Goal: Task Accomplishment & Management: Manage account settings

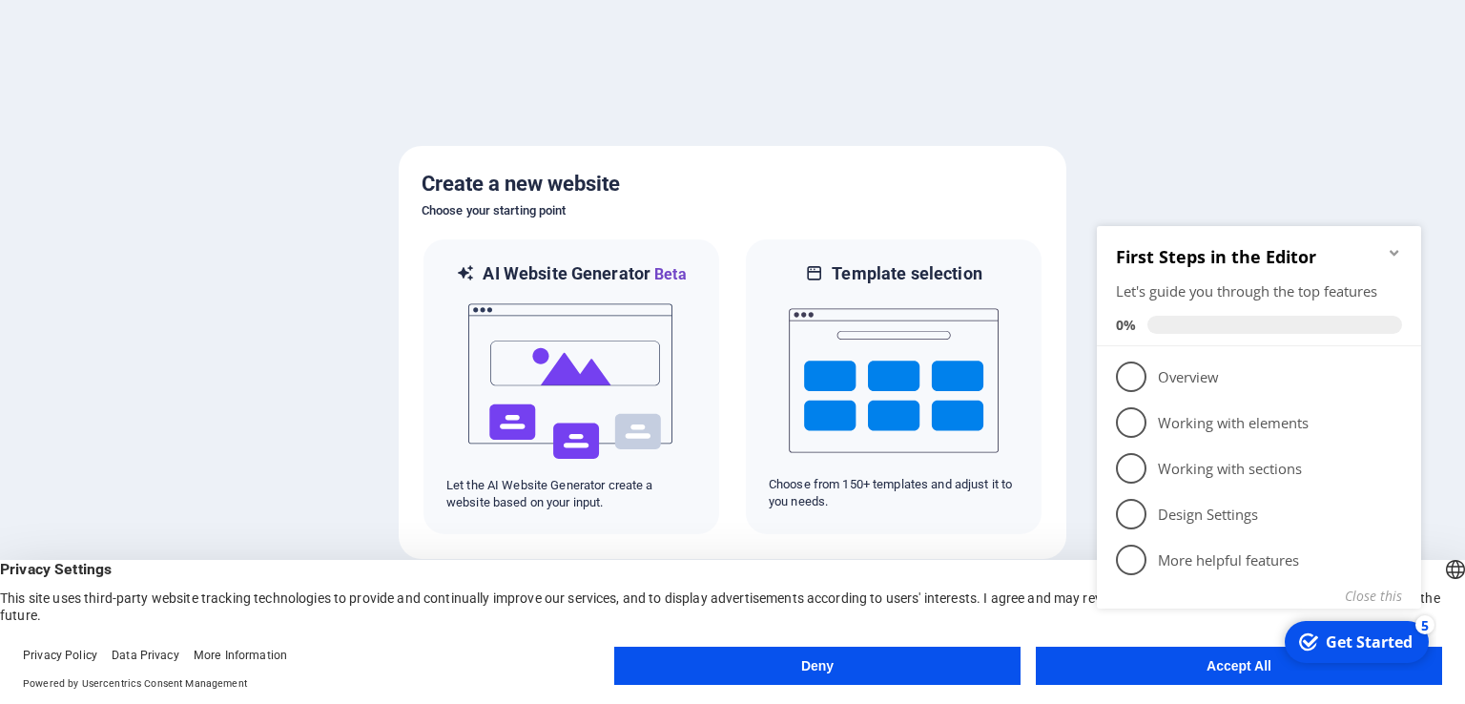
click div "checkmark Get Started 5 First Steps in the Editor Let's guide you through the t…"
click at [1254, 373] on p "Overview - incomplete" at bounding box center [1272, 377] width 229 height 20
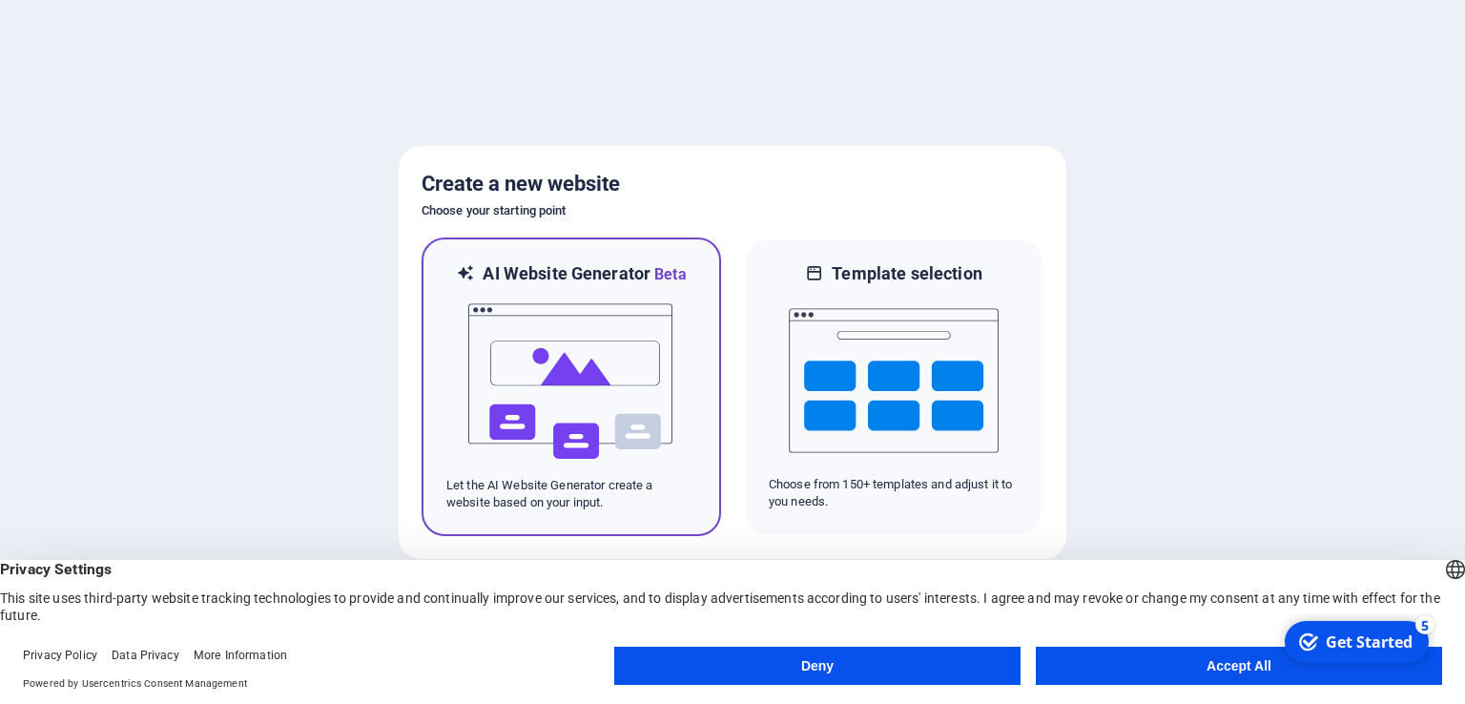
click at [566, 389] on img at bounding box center [572, 381] width 210 height 191
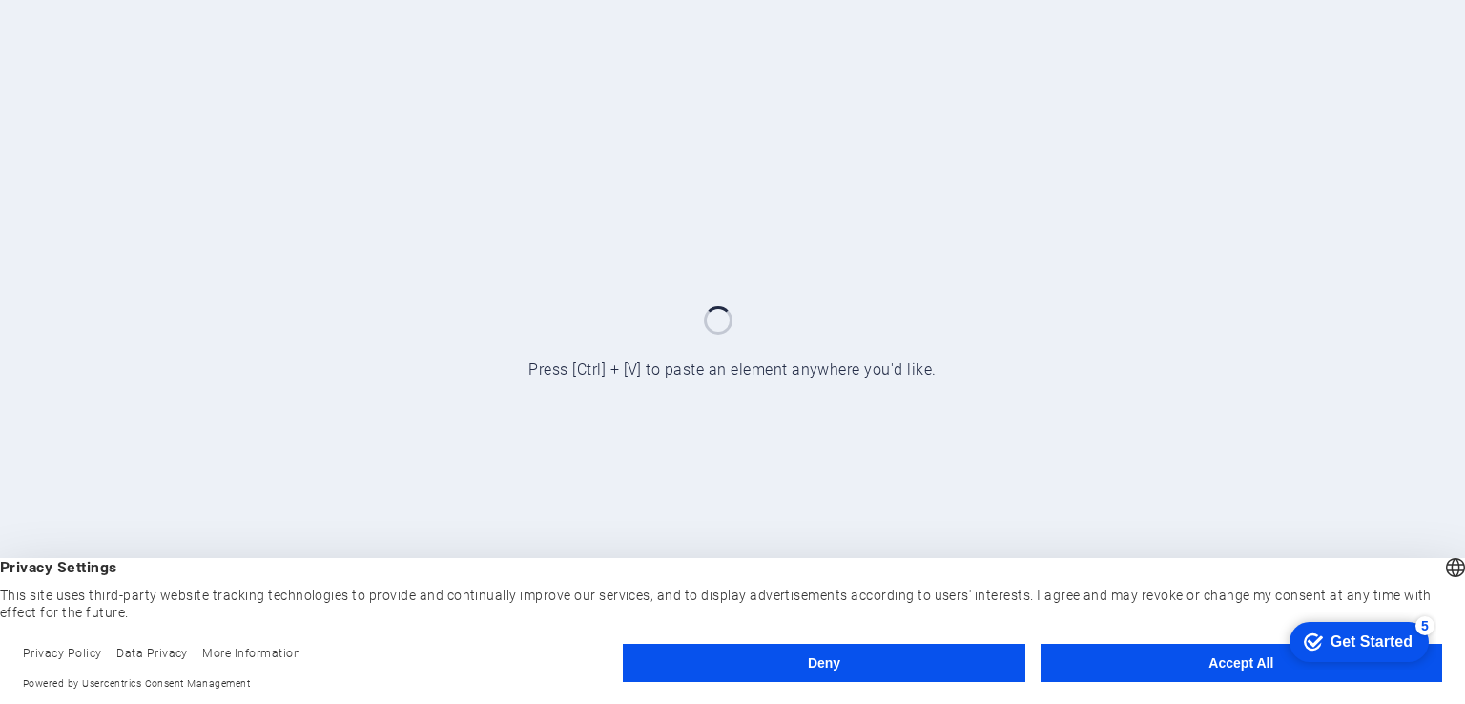
click at [1357, 643] on div "Get Started" at bounding box center [1372, 641] width 82 height 17
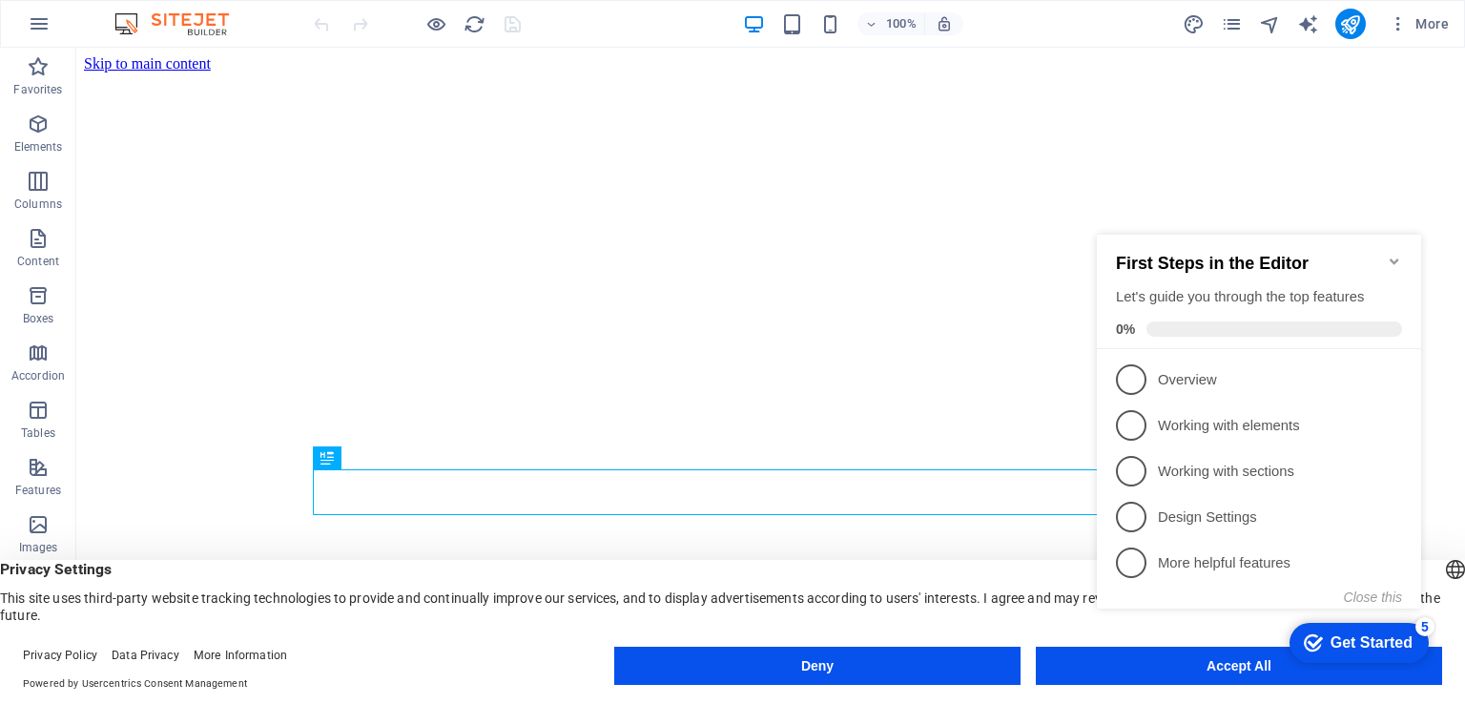
click at [1390, 254] on icon "Minimize checklist" at bounding box center [1394, 261] width 15 height 15
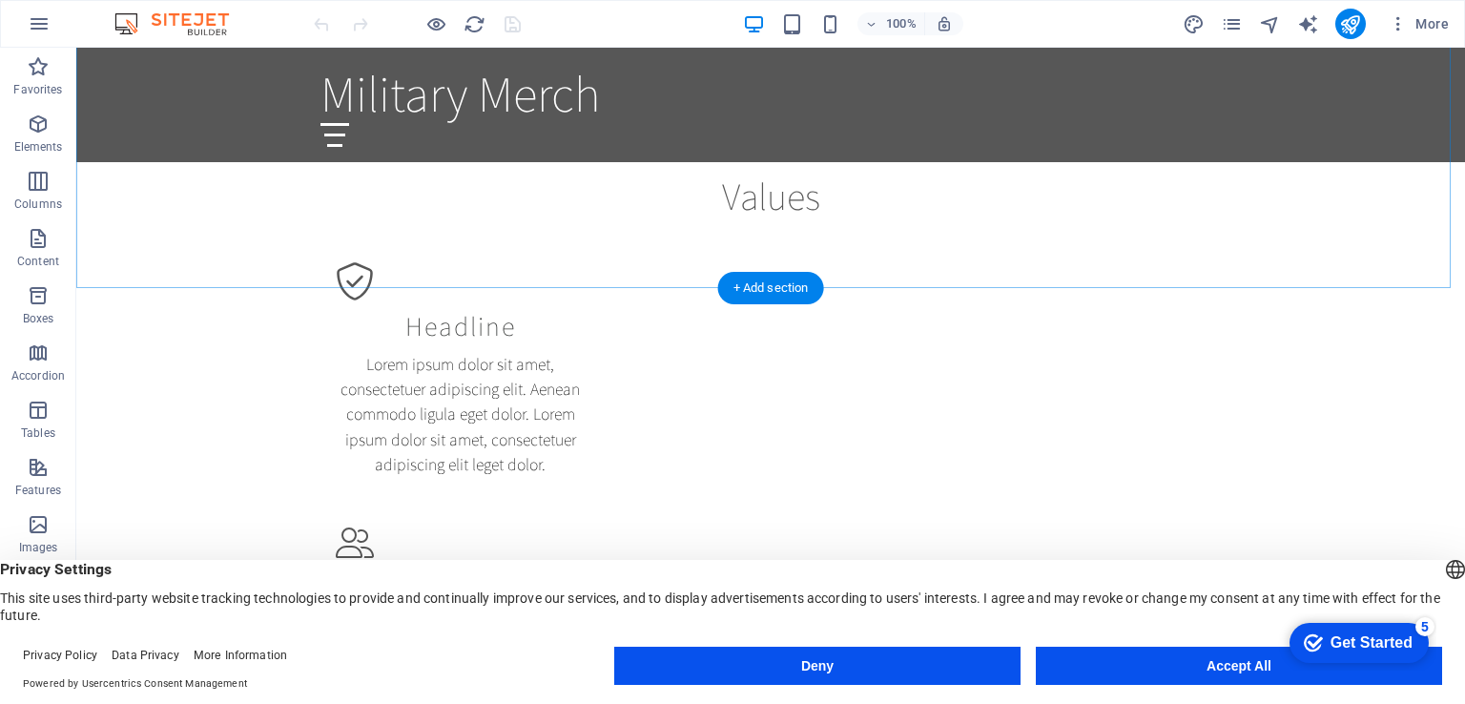
scroll to position [954, 0]
drag, startPoint x: 1099, startPoint y: 665, endPoint x: 1194, endPoint y: 606, distance: 112.3
click at [1099, 665] on button "Accept All" at bounding box center [1239, 666] width 406 height 38
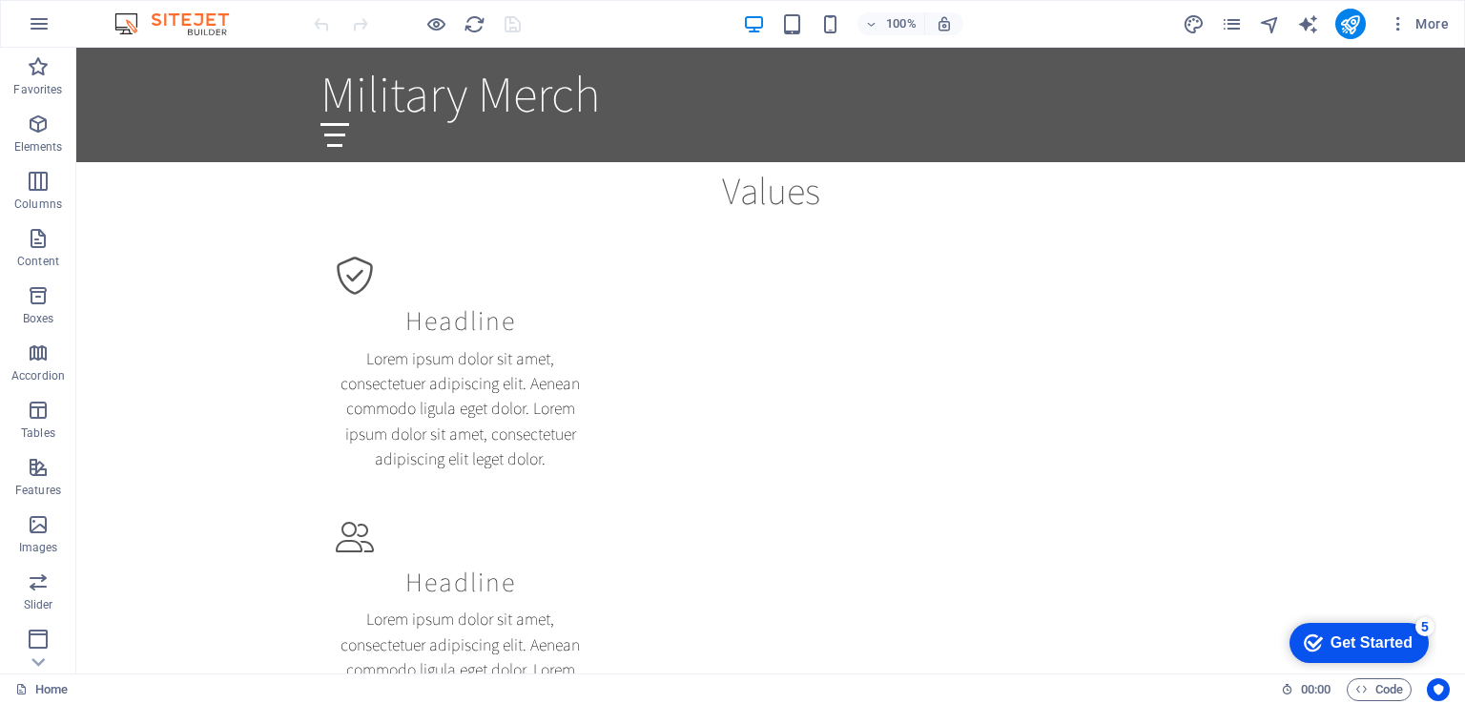
click at [1358, 642] on div "Get Started" at bounding box center [1372, 642] width 82 height 17
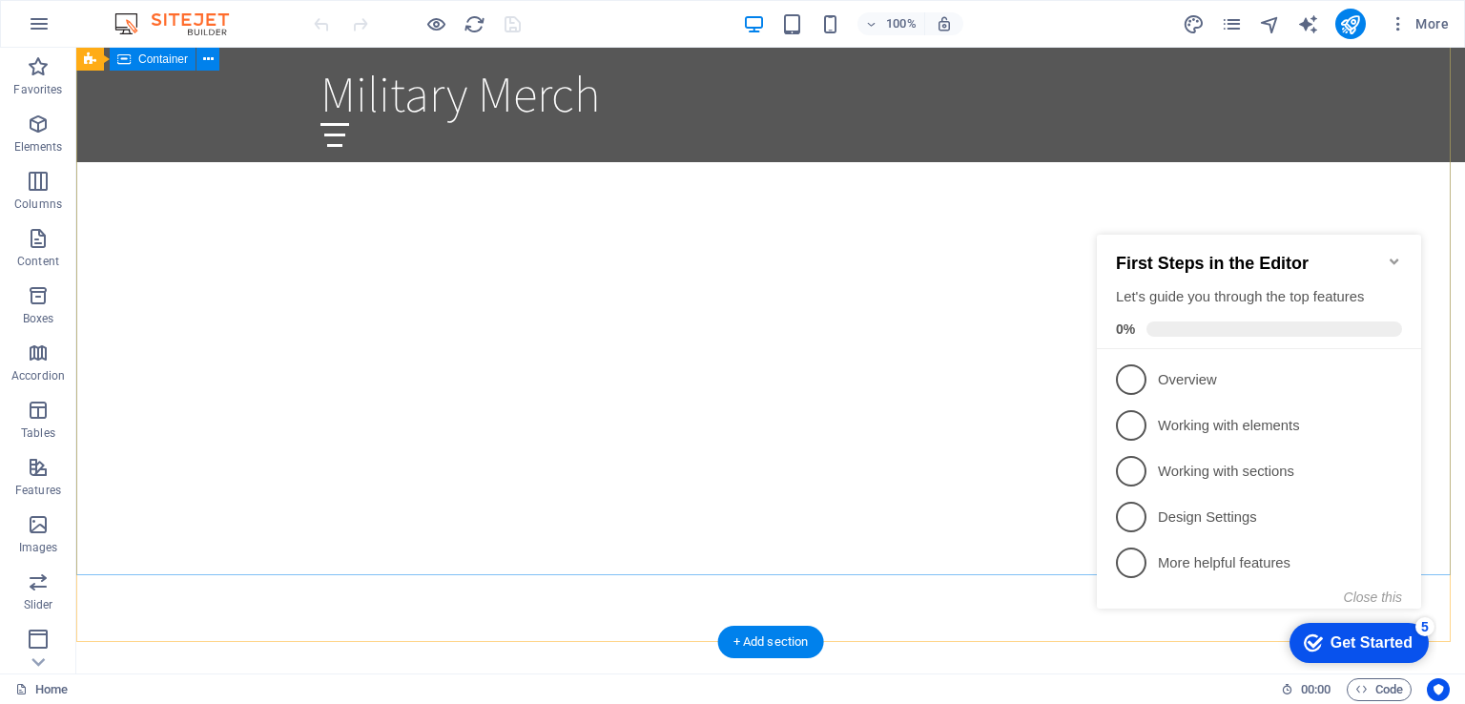
scroll to position [0, 0]
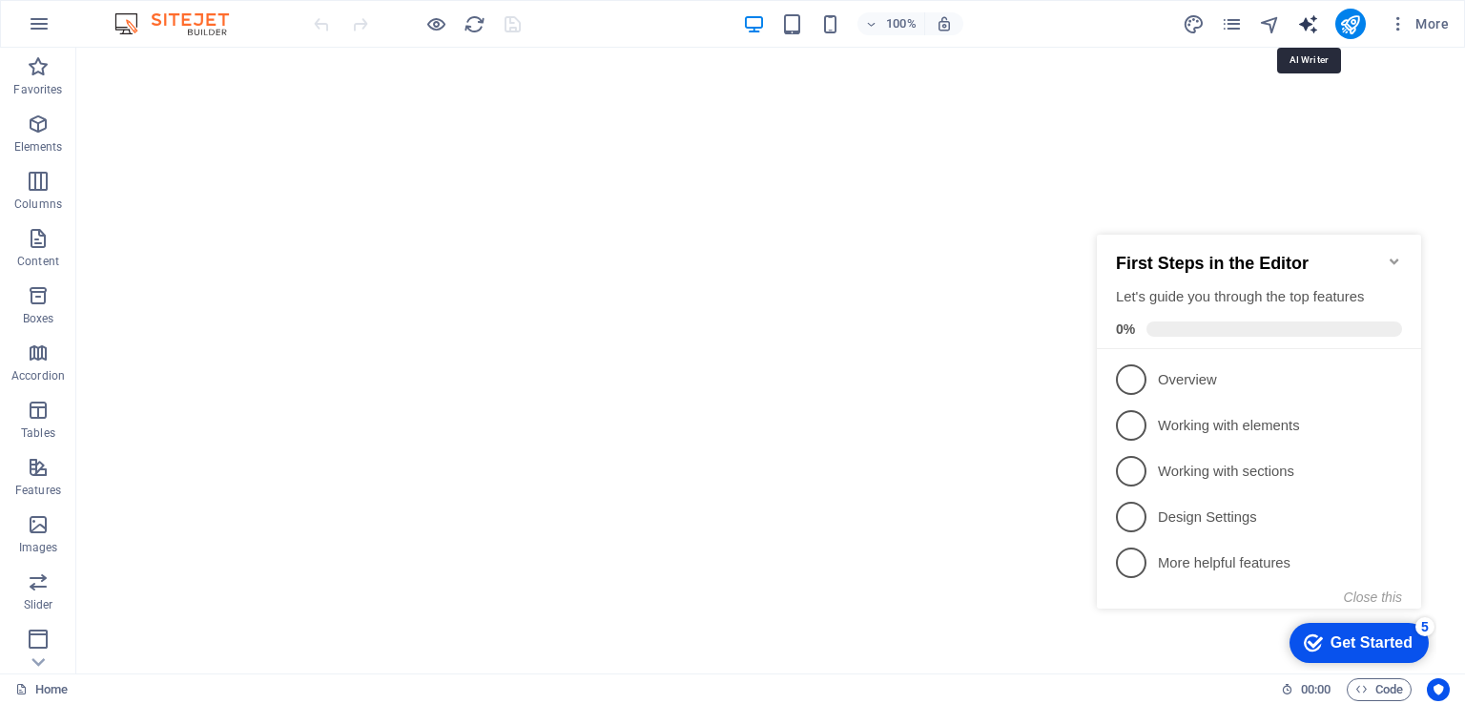
click at [1305, 24] on icon "text_generator" at bounding box center [1309, 24] width 22 height 22
select select "English"
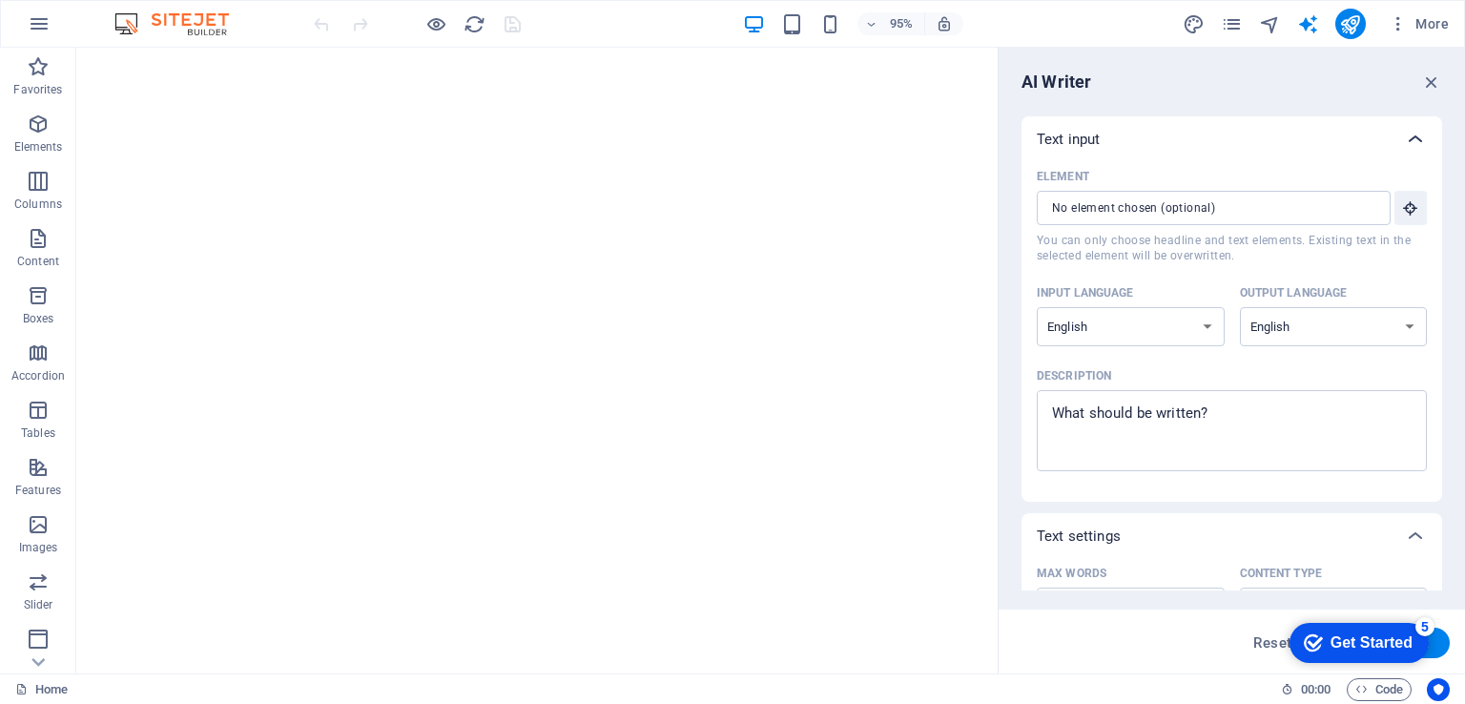
click at [1404, 148] on icon at bounding box center [1415, 139] width 23 height 23
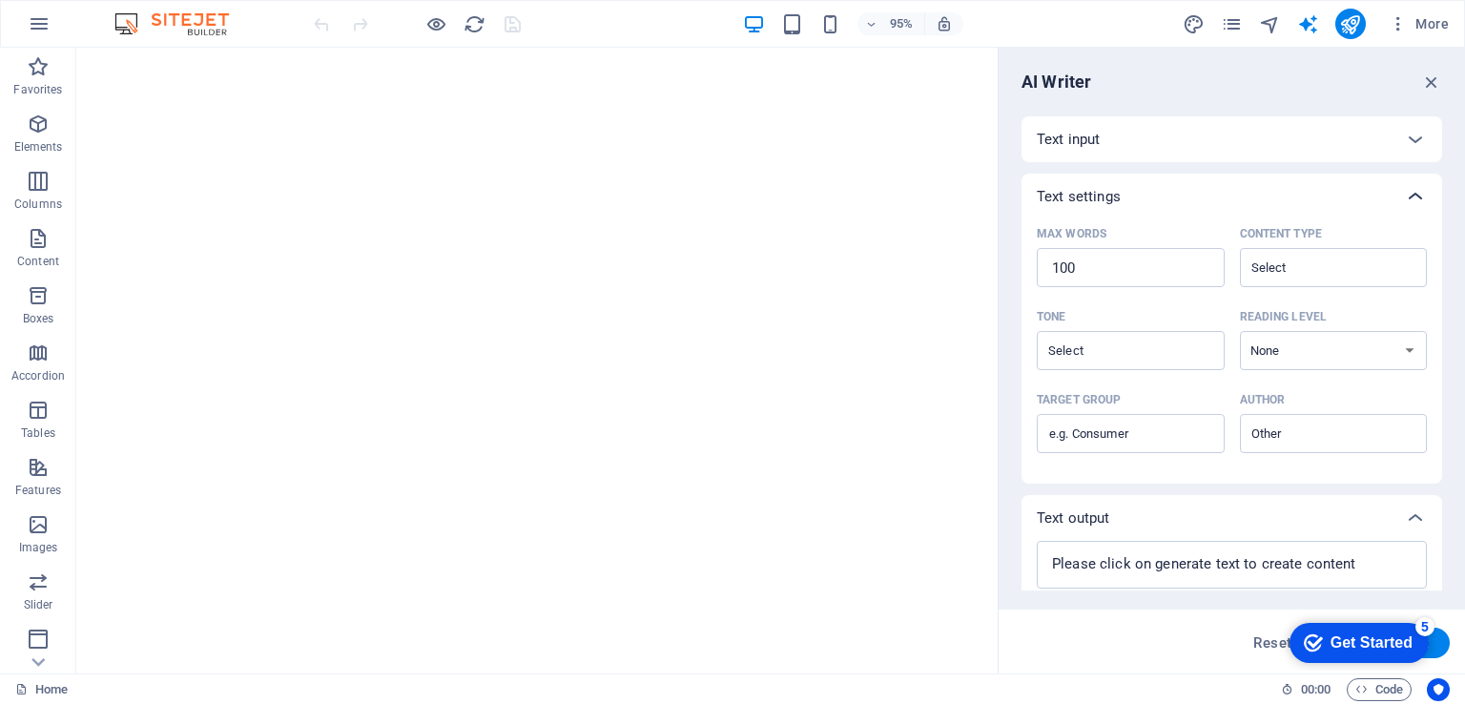
click at [1416, 197] on icon at bounding box center [1415, 196] width 23 height 23
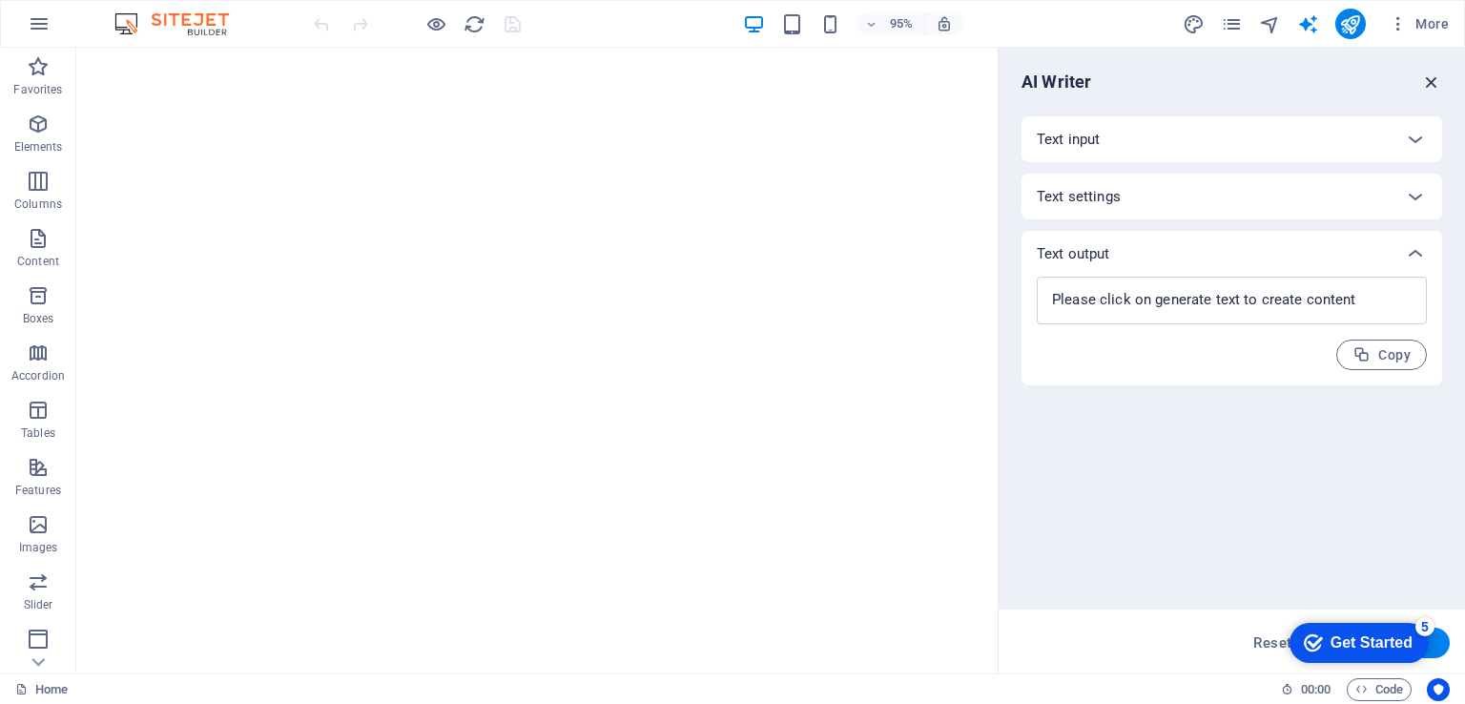
click at [1437, 80] on icon "button" at bounding box center [1432, 82] width 21 height 21
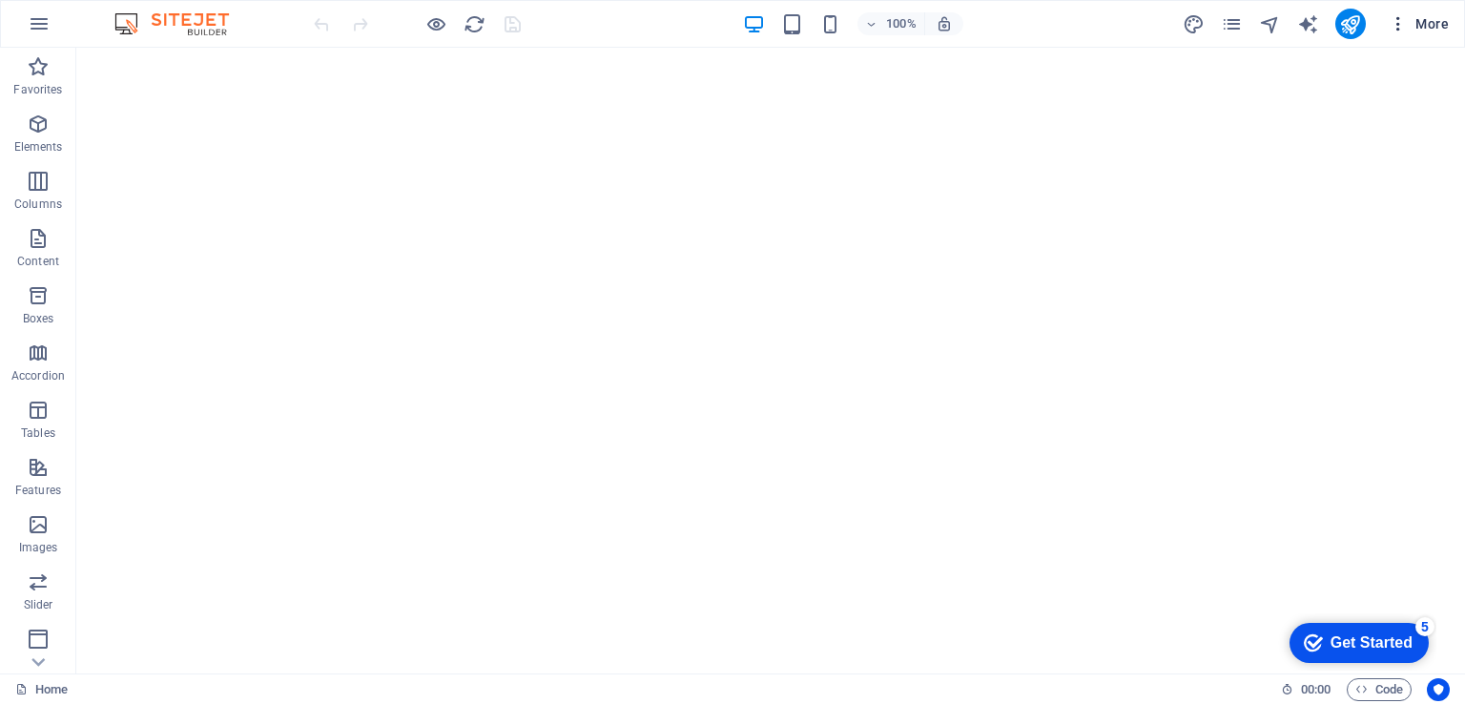
click at [1411, 24] on span "More" at bounding box center [1419, 23] width 60 height 19
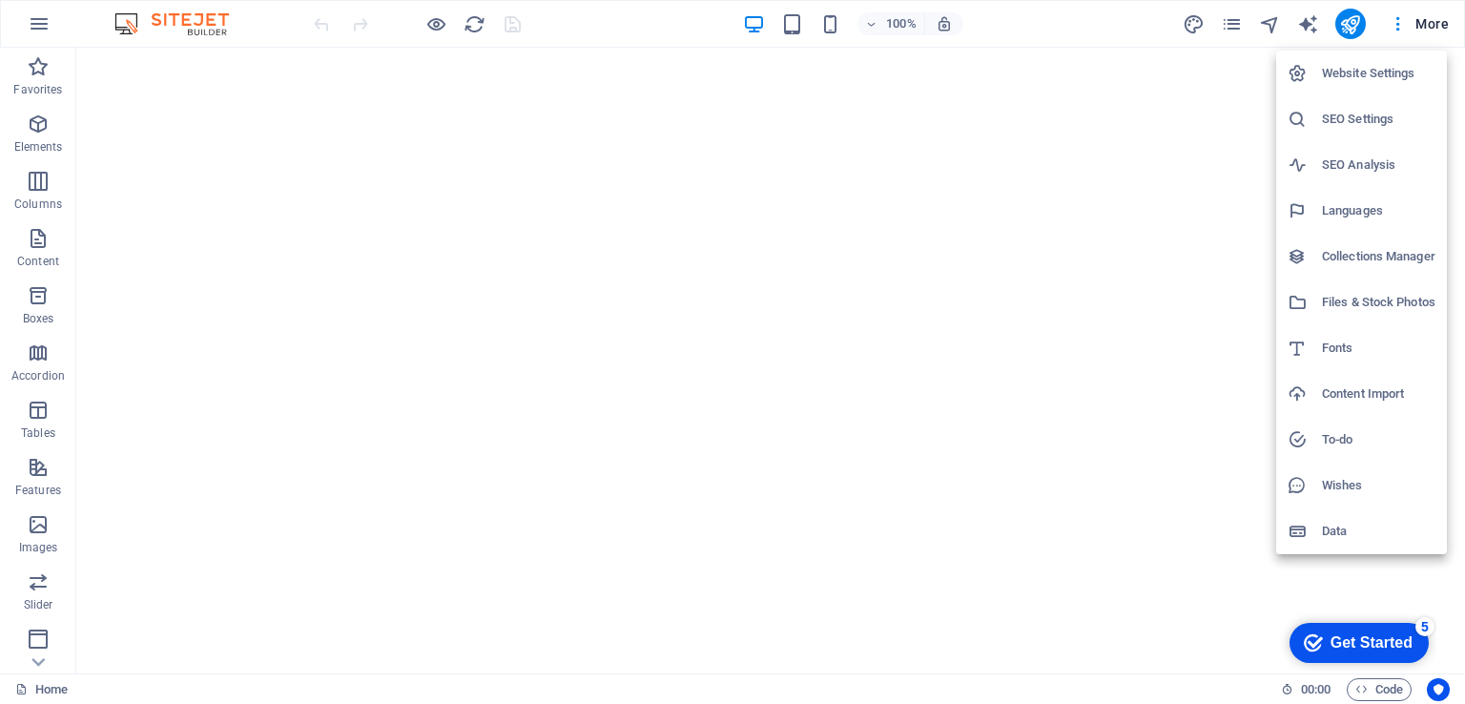
click at [1407, 69] on h6 "Website Settings" at bounding box center [1379, 73] width 114 height 23
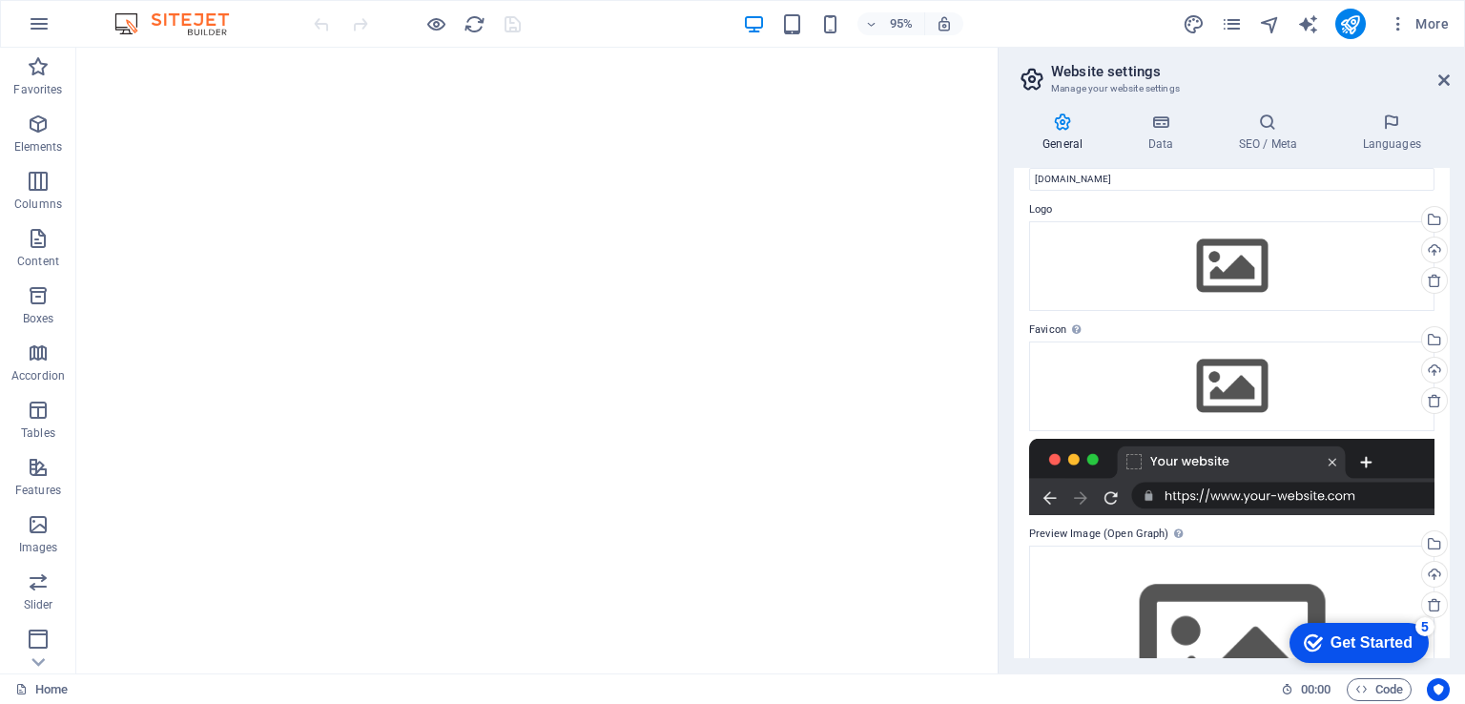
scroll to position [160, 0]
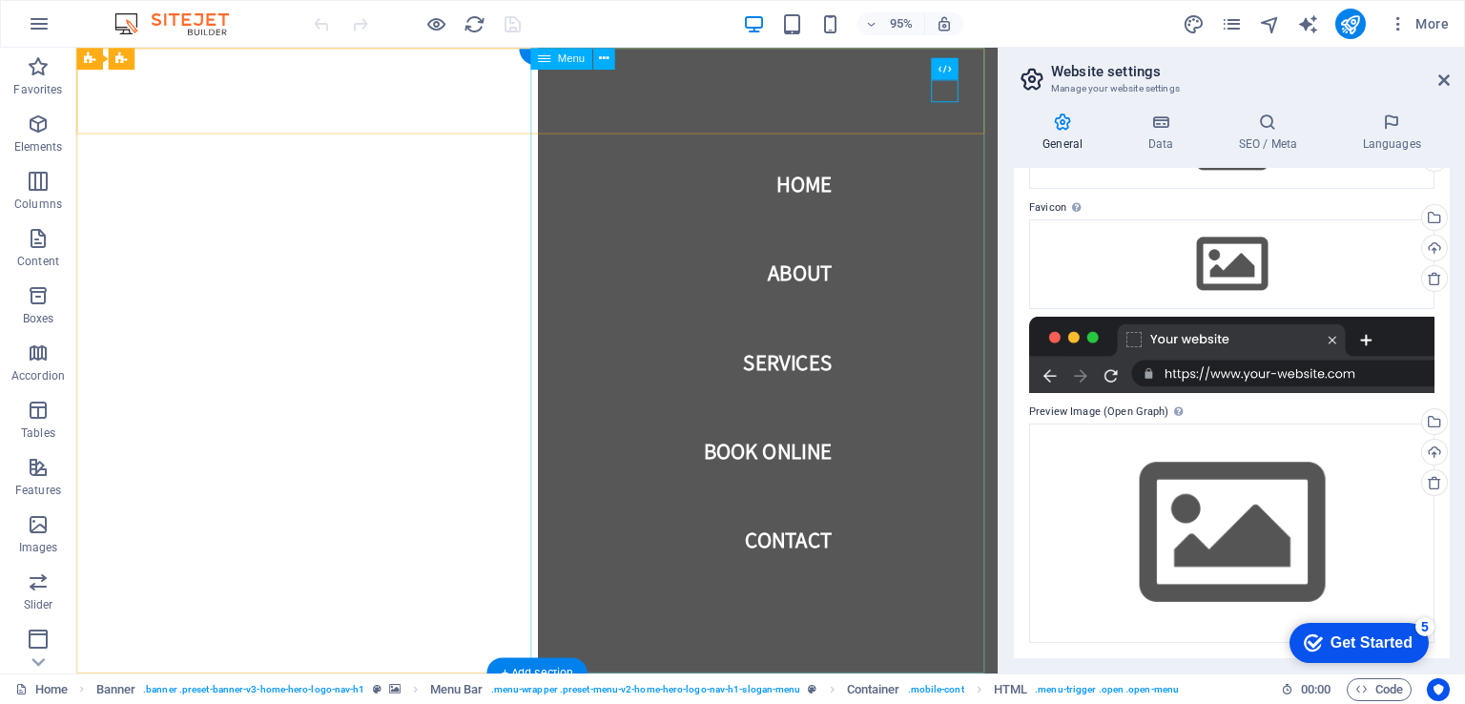
click at [819, 360] on nav "Home About Services Book Online Contact" at bounding box center [805, 377] width 486 height 659
click at [814, 374] on nav "Home About Services Book Online Contact" at bounding box center [805, 377] width 486 height 659
click at [978, 110] on nav "Home About Services Book Online Contact" at bounding box center [805, 377] width 486 height 659
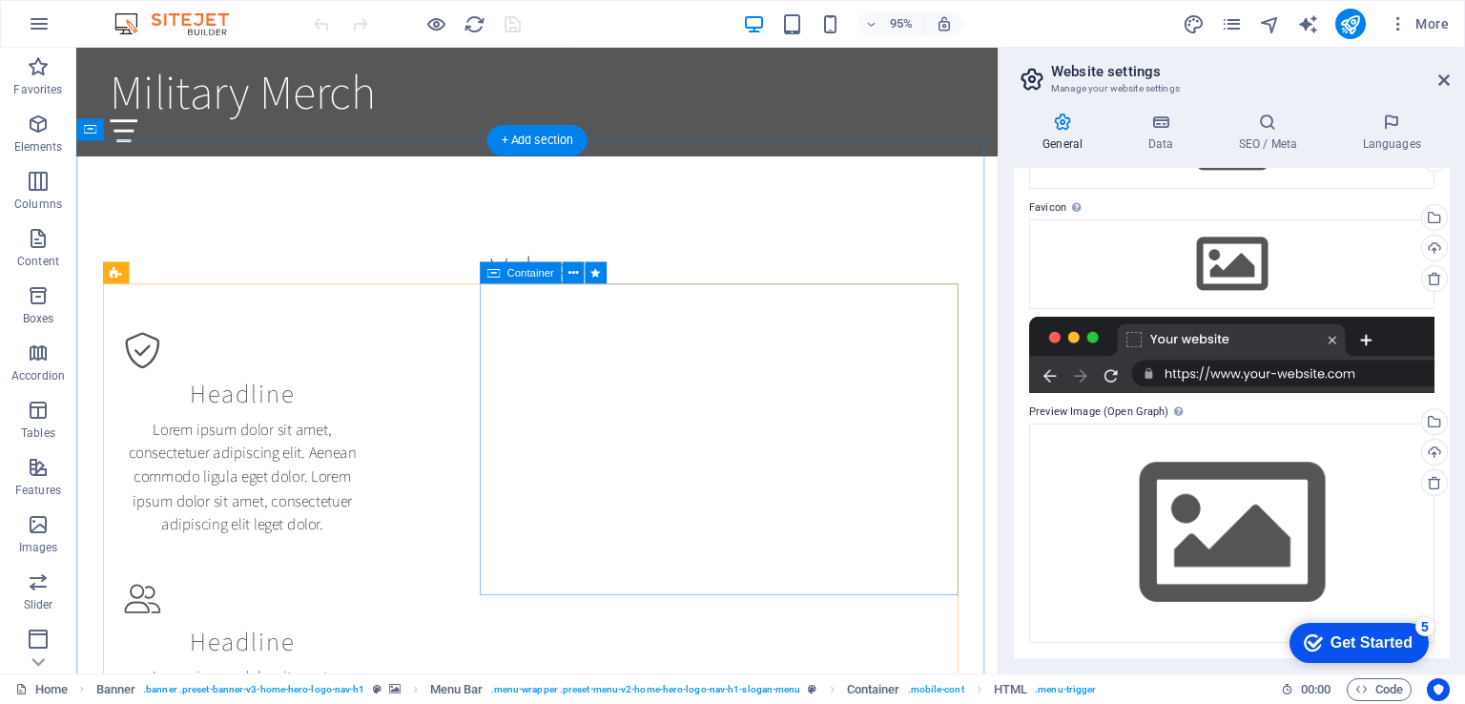
scroll to position [1049, 0]
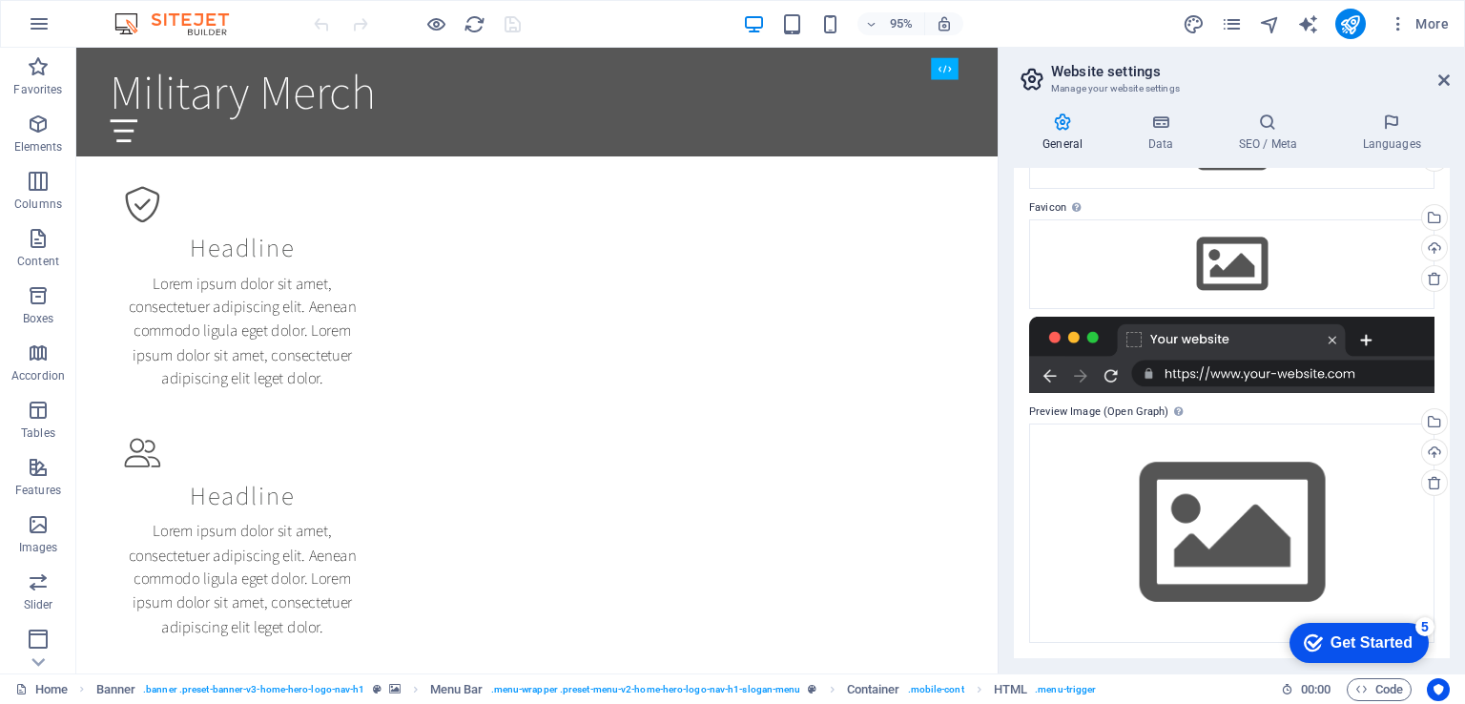
click at [1380, 634] on div "Get Started" at bounding box center [1372, 642] width 82 height 17
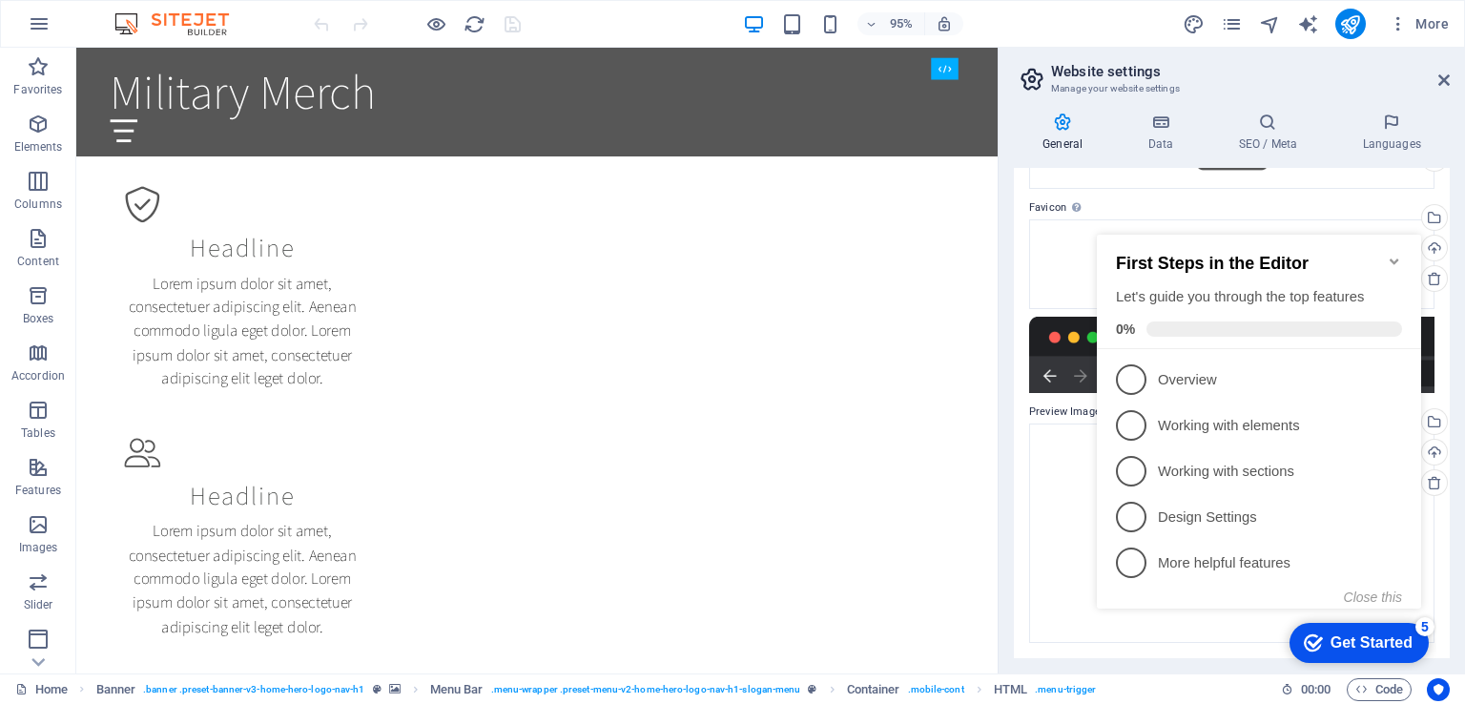
click at [1393, 254] on icon "Minimize checklist" at bounding box center [1394, 261] width 15 height 15
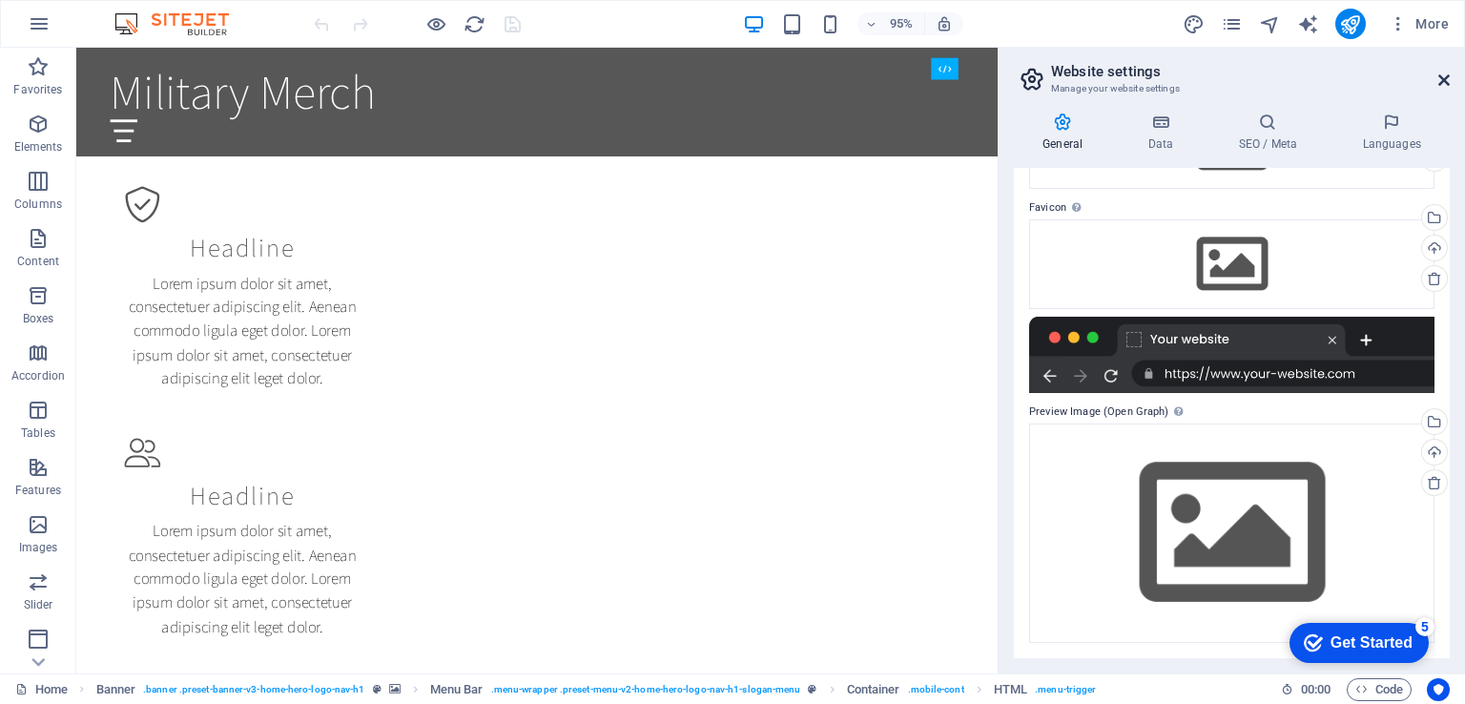
drag, startPoint x: 1444, startPoint y: 80, endPoint x: 1368, endPoint y: 31, distance: 90.5
click at [1444, 80] on icon at bounding box center [1444, 80] width 11 height 15
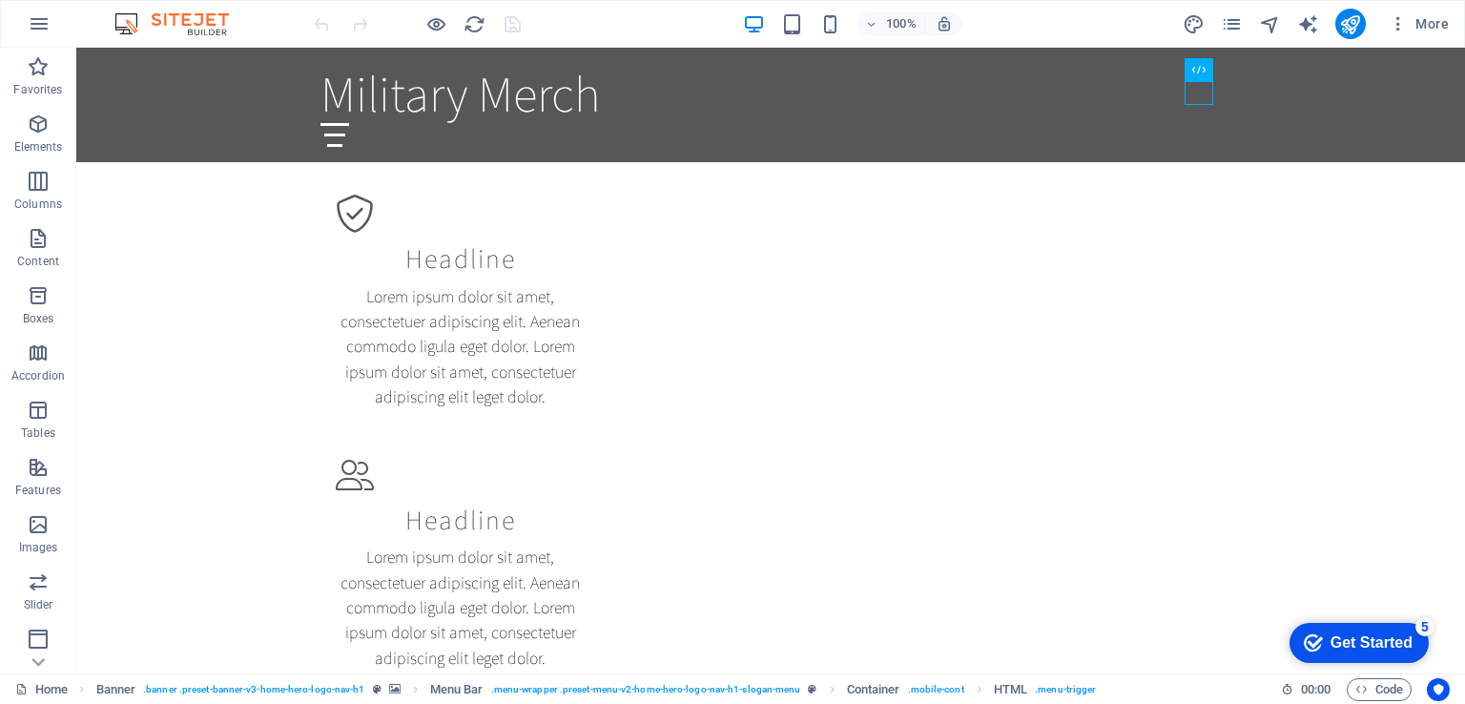
click at [170, 23] on img at bounding box center [181, 23] width 143 height 23
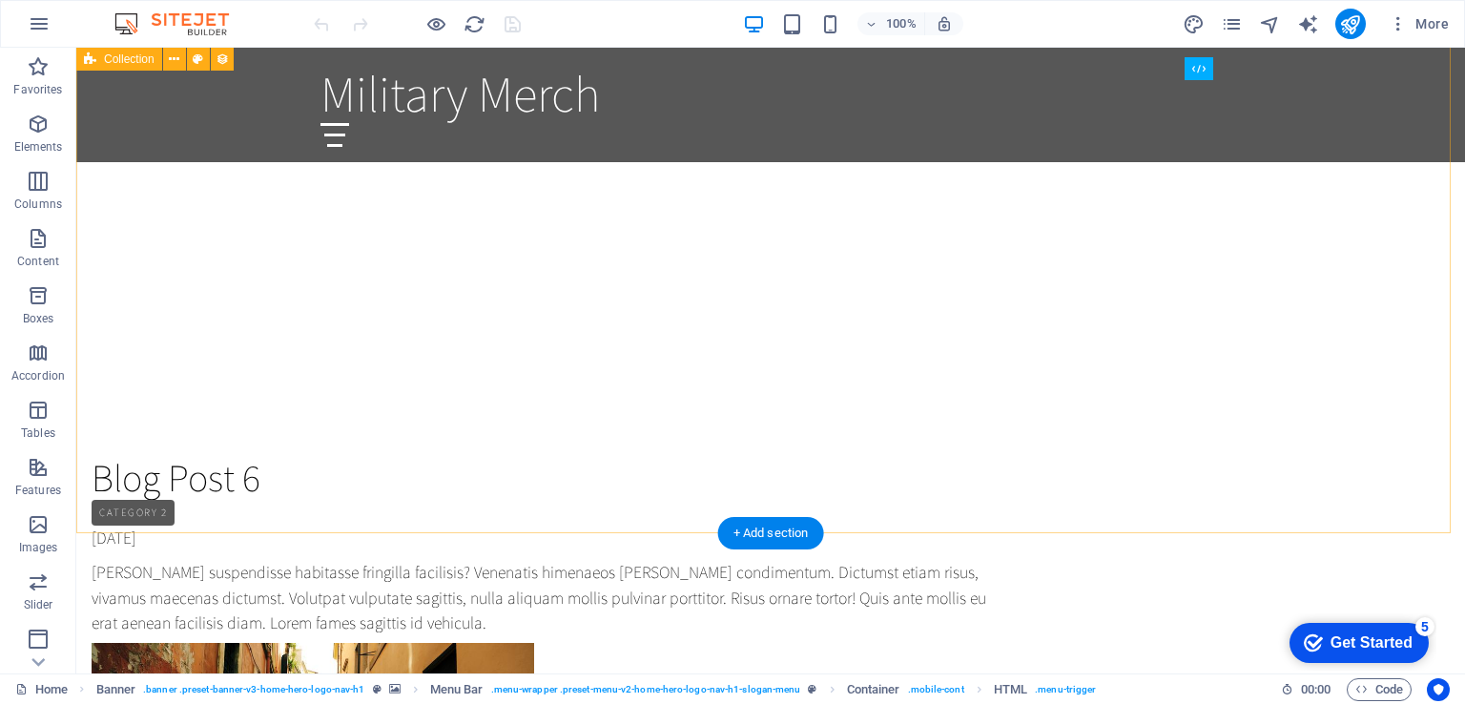
scroll to position [5132, 0]
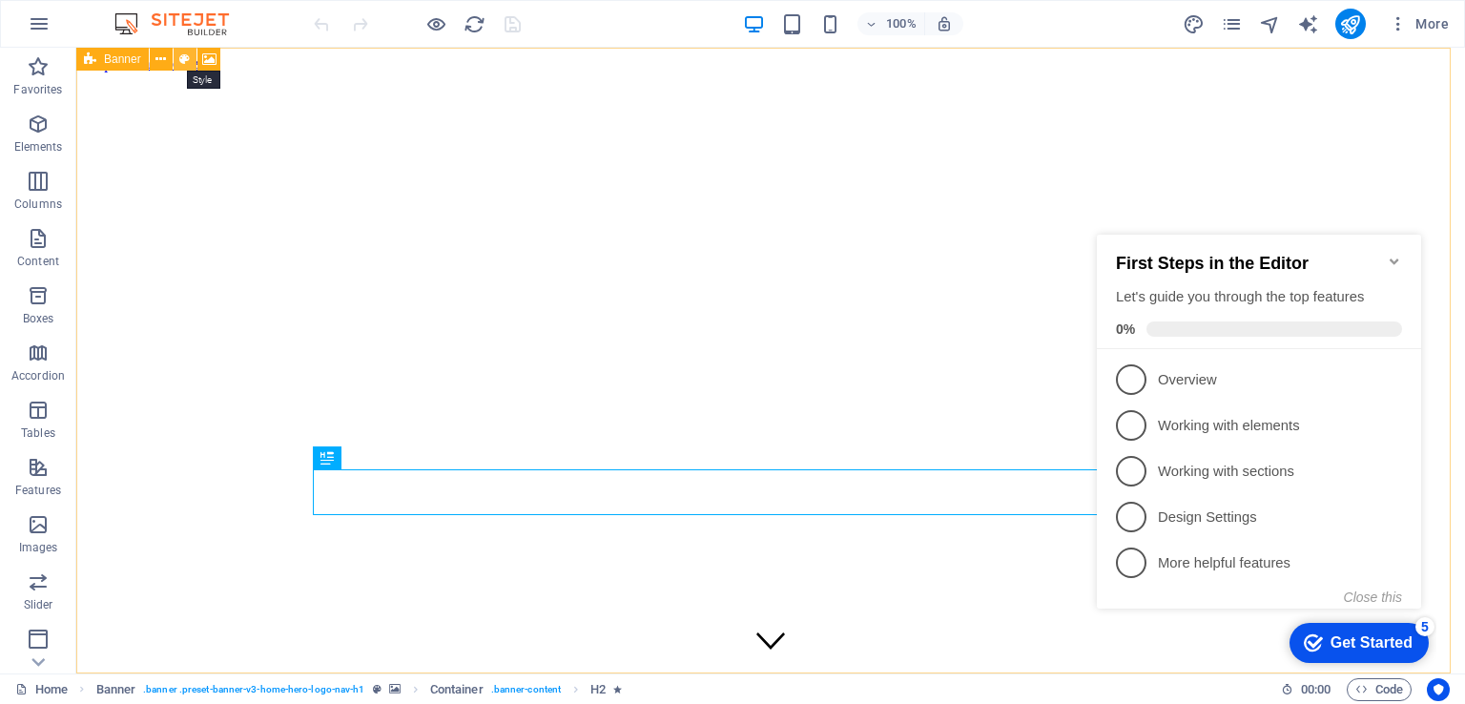
click at [190, 60] on button at bounding box center [185, 59] width 23 height 23
select select "preset-banner-v3-home-hero-logo-nav-h1"
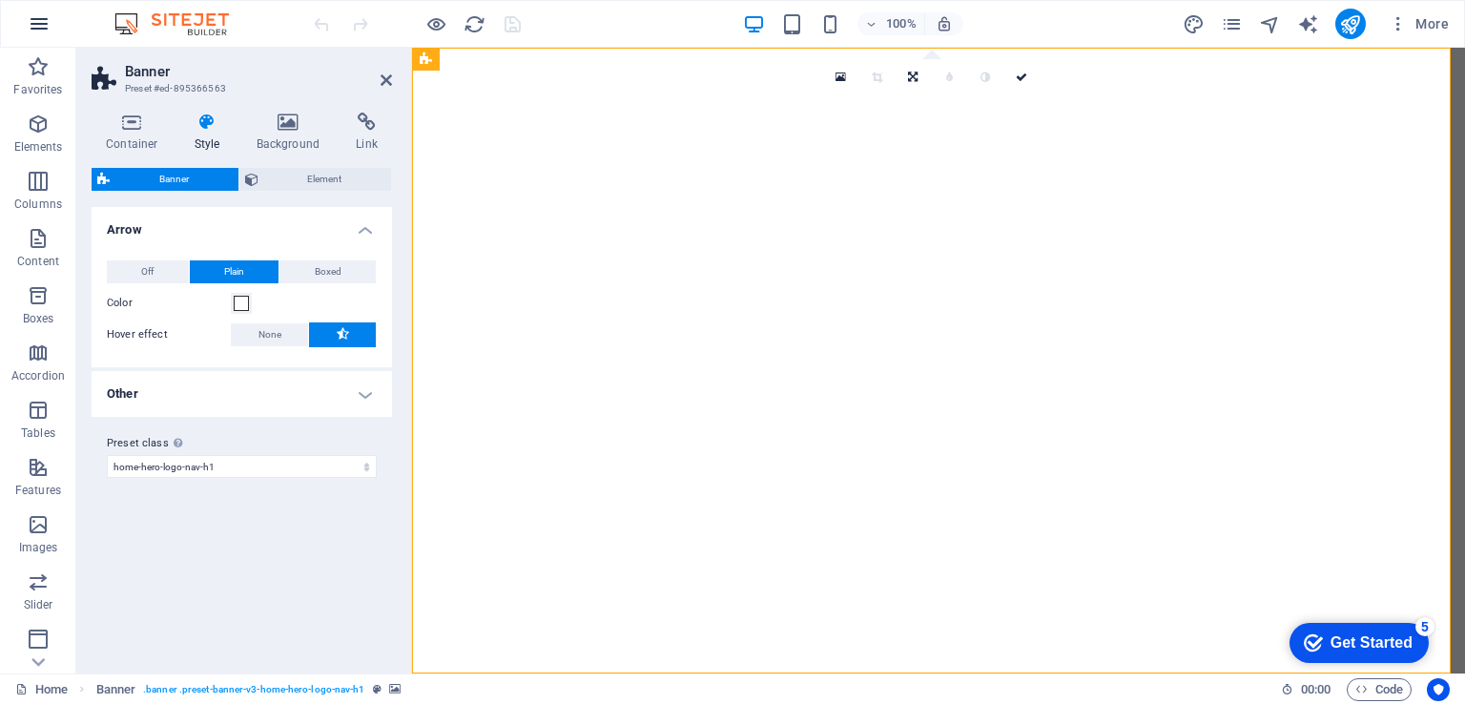
click at [46, 17] on icon "button" at bounding box center [39, 23] width 23 height 23
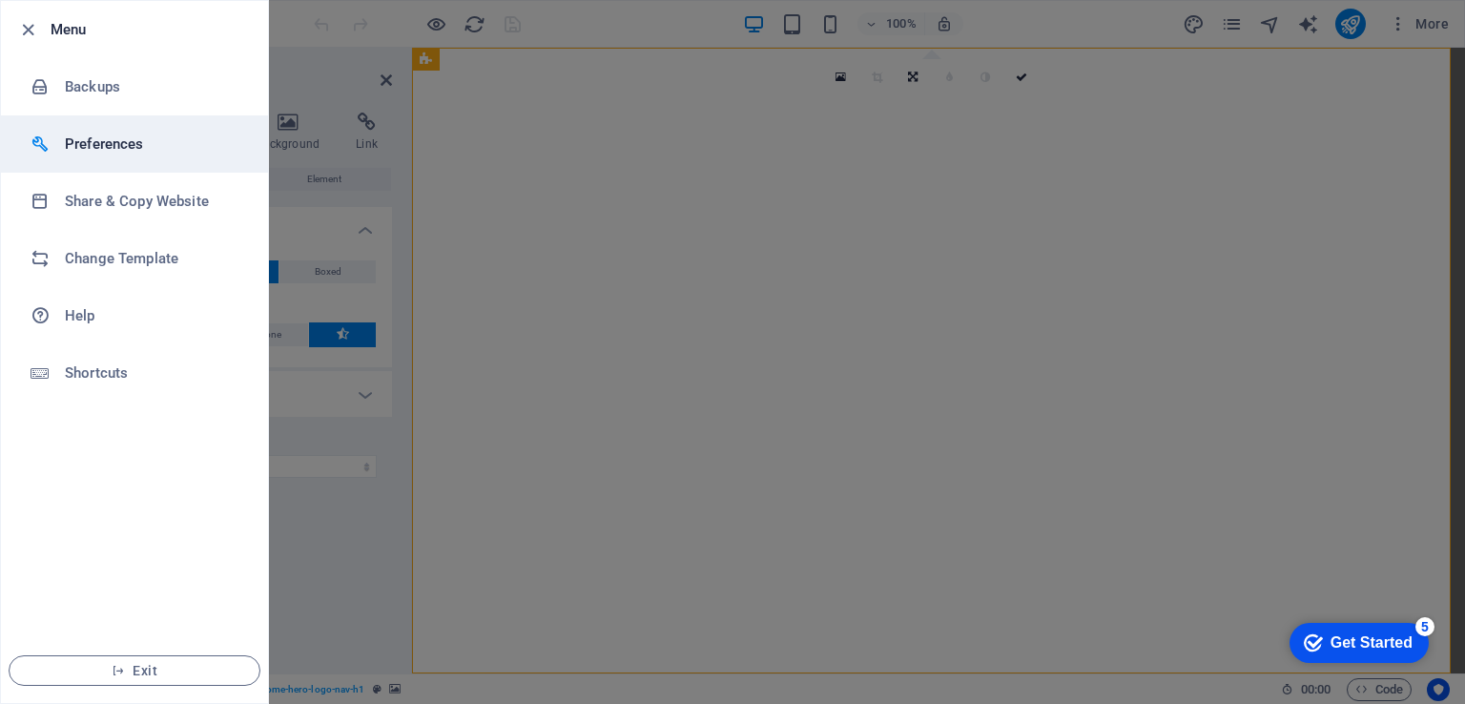
click at [93, 142] on h6 "Preferences" at bounding box center [153, 144] width 177 height 23
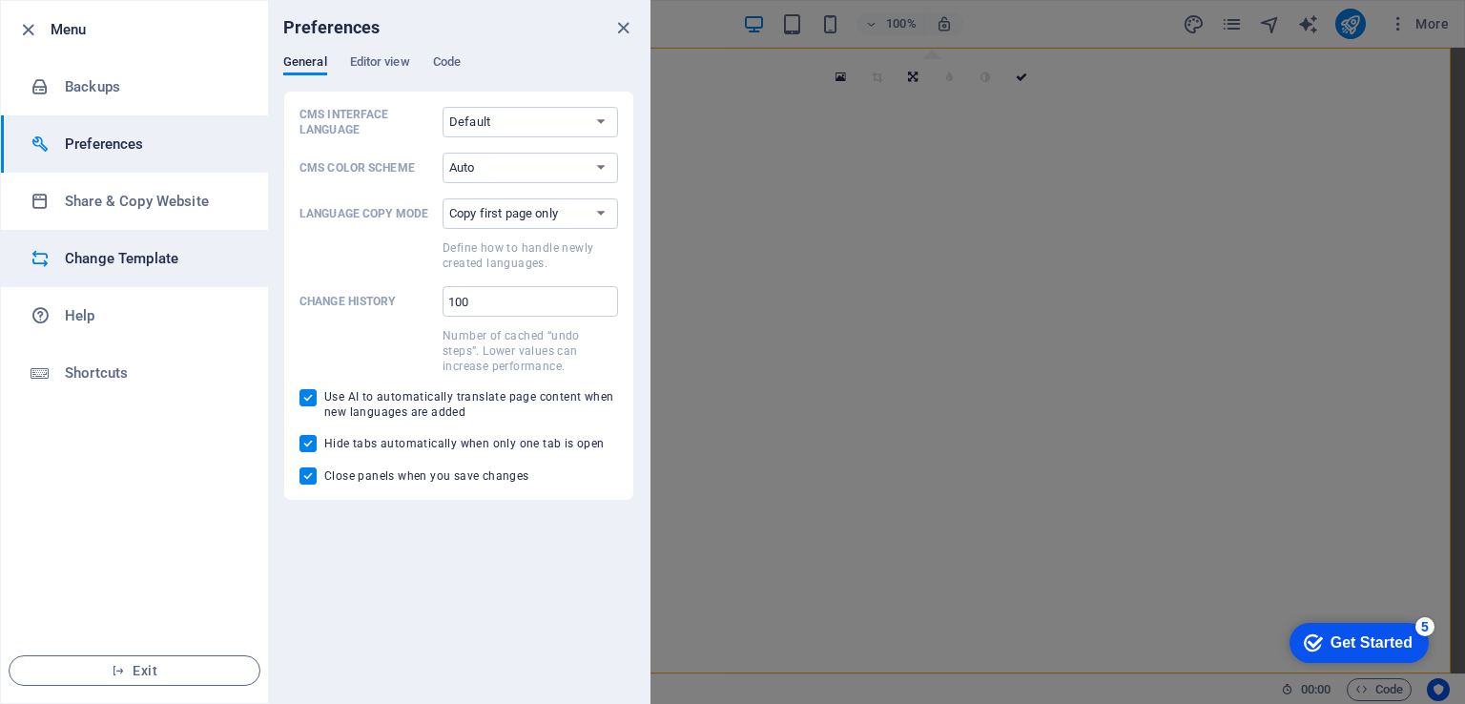
click at [117, 264] on h6 "Change Template" at bounding box center [153, 258] width 177 height 23
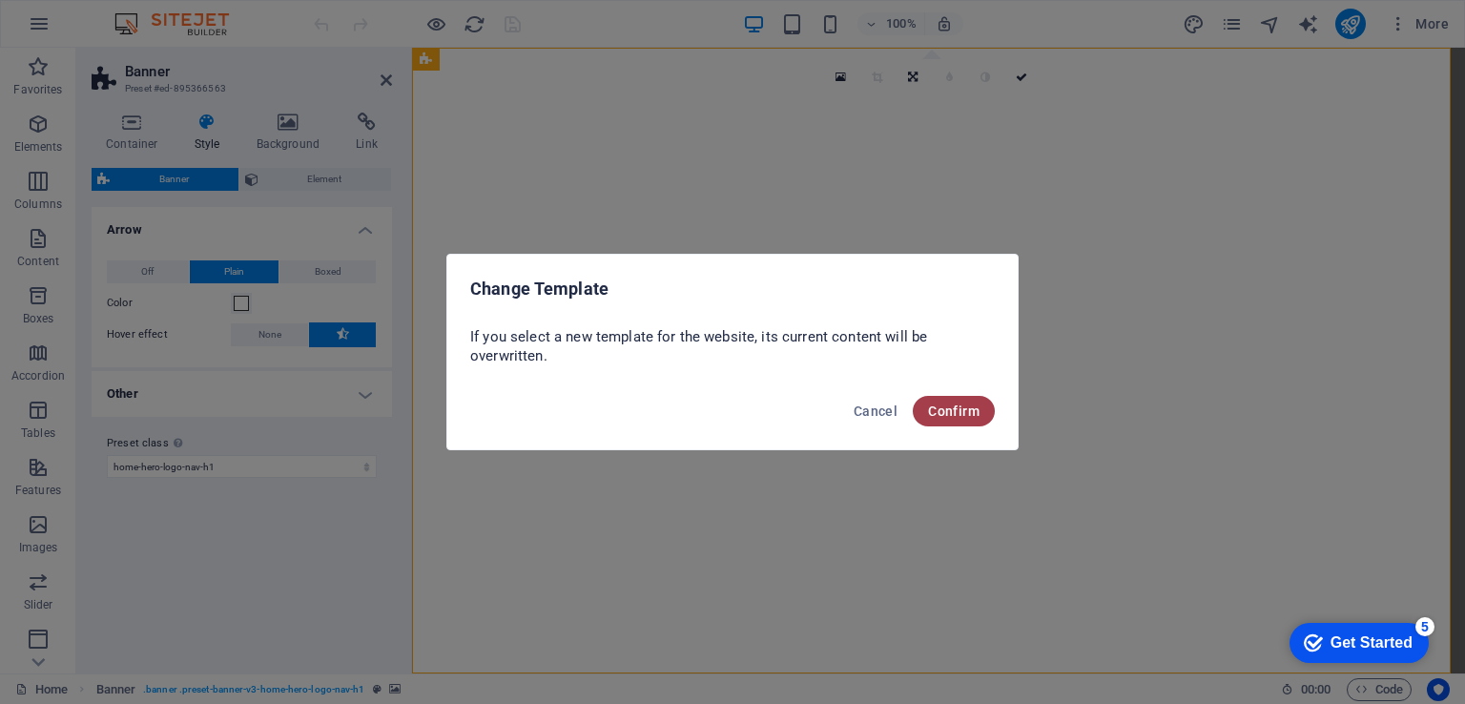
click at [955, 405] on span "Confirm" at bounding box center [954, 411] width 52 height 15
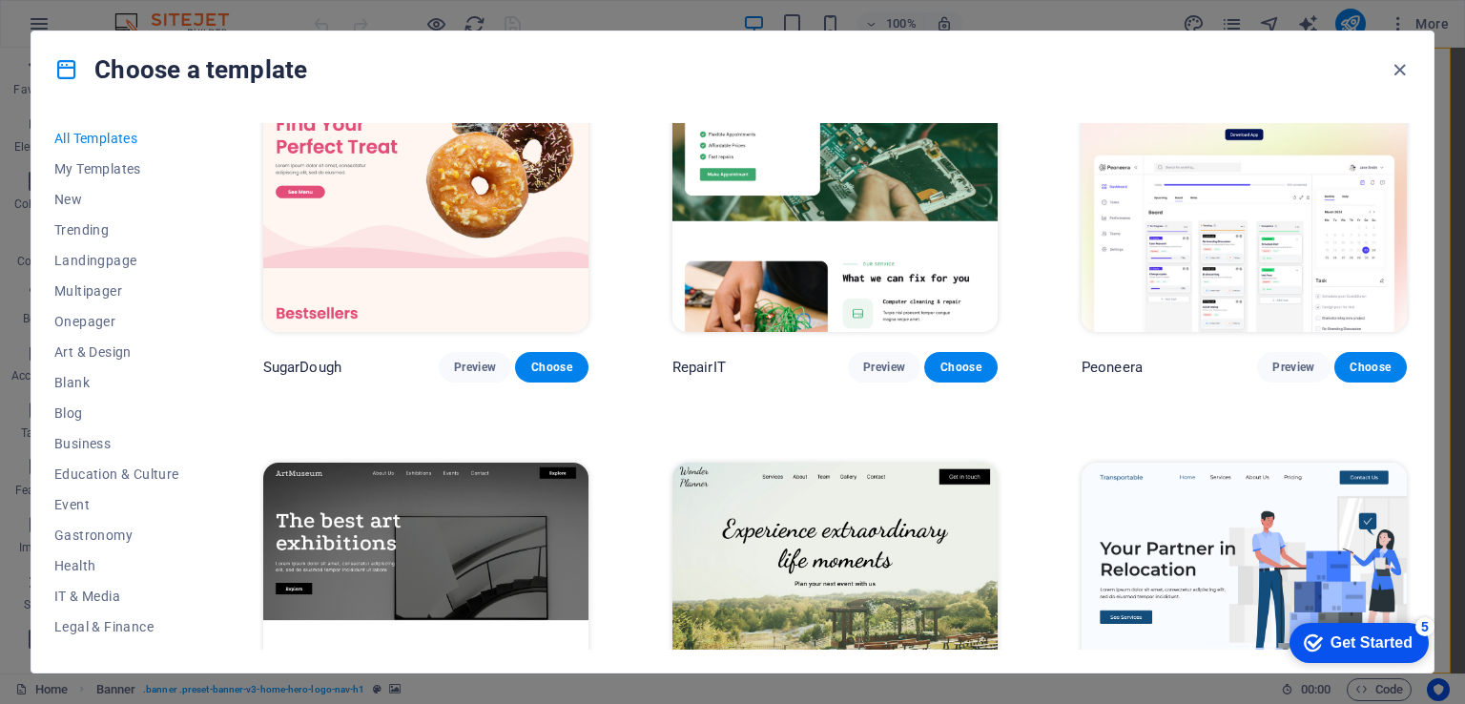
scroll to position [95, 0]
click at [1298, 361] on span "Preview" at bounding box center [1294, 366] width 42 height 15
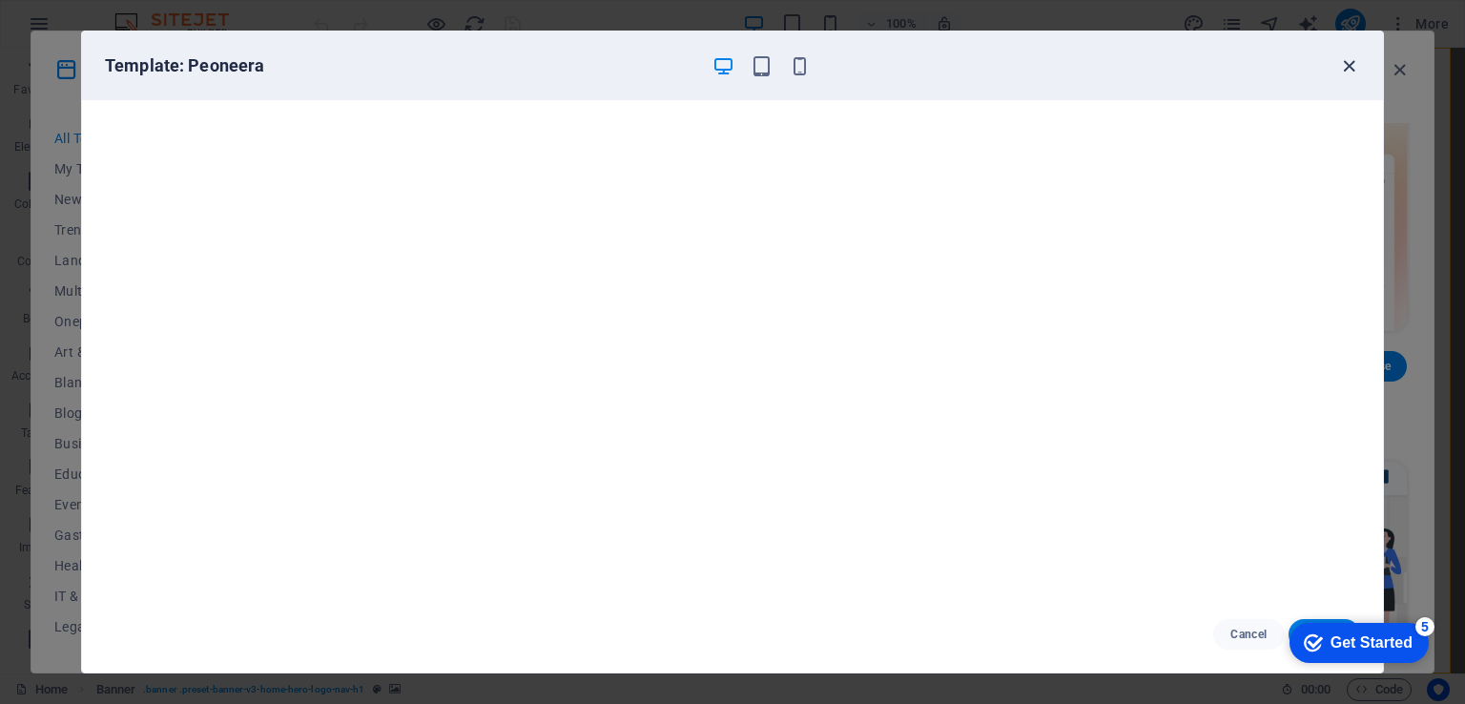
click at [1348, 64] on icon "button" at bounding box center [1350, 66] width 22 height 22
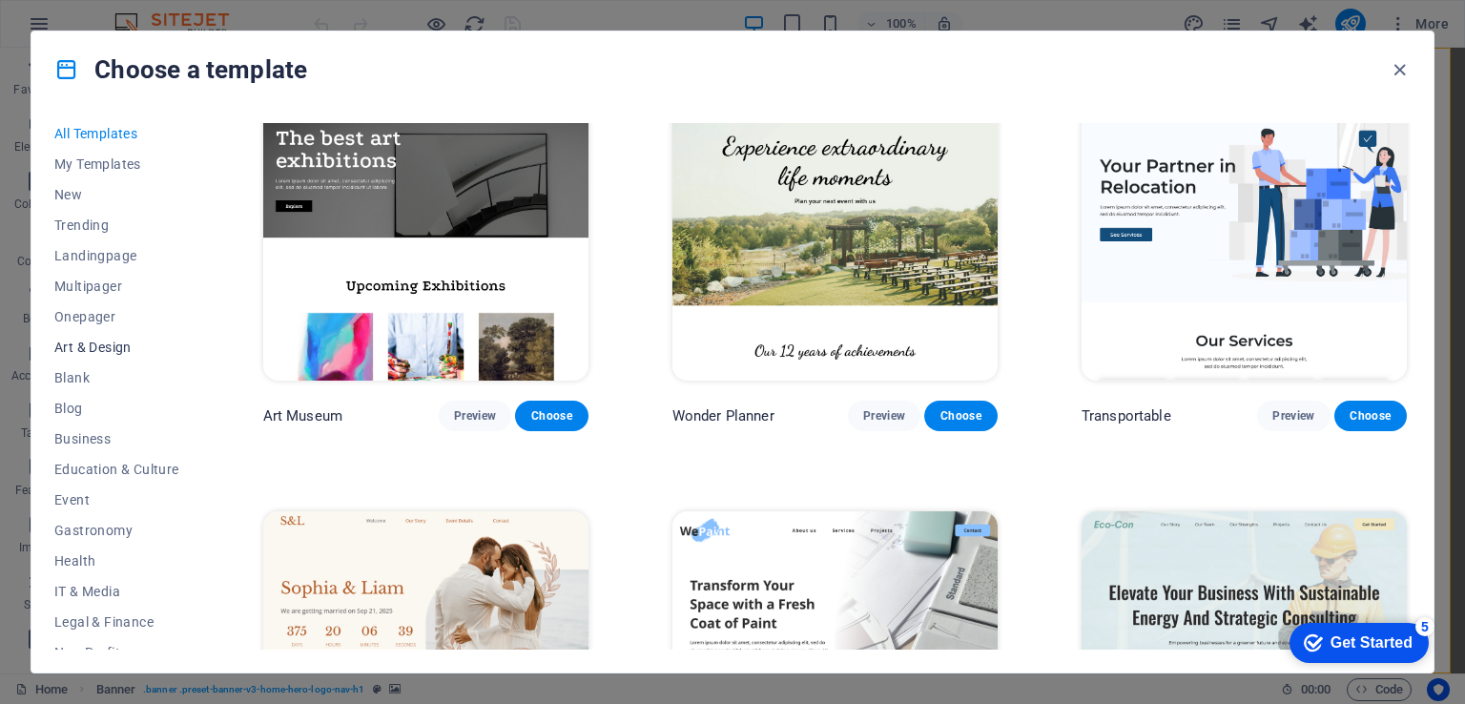
scroll to position [0, 0]
click at [80, 197] on span "New" at bounding box center [116, 199] width 125 height 15
click at [1401, 62] on icon "button" at bounding box center [1400, 70] width 22 height 22
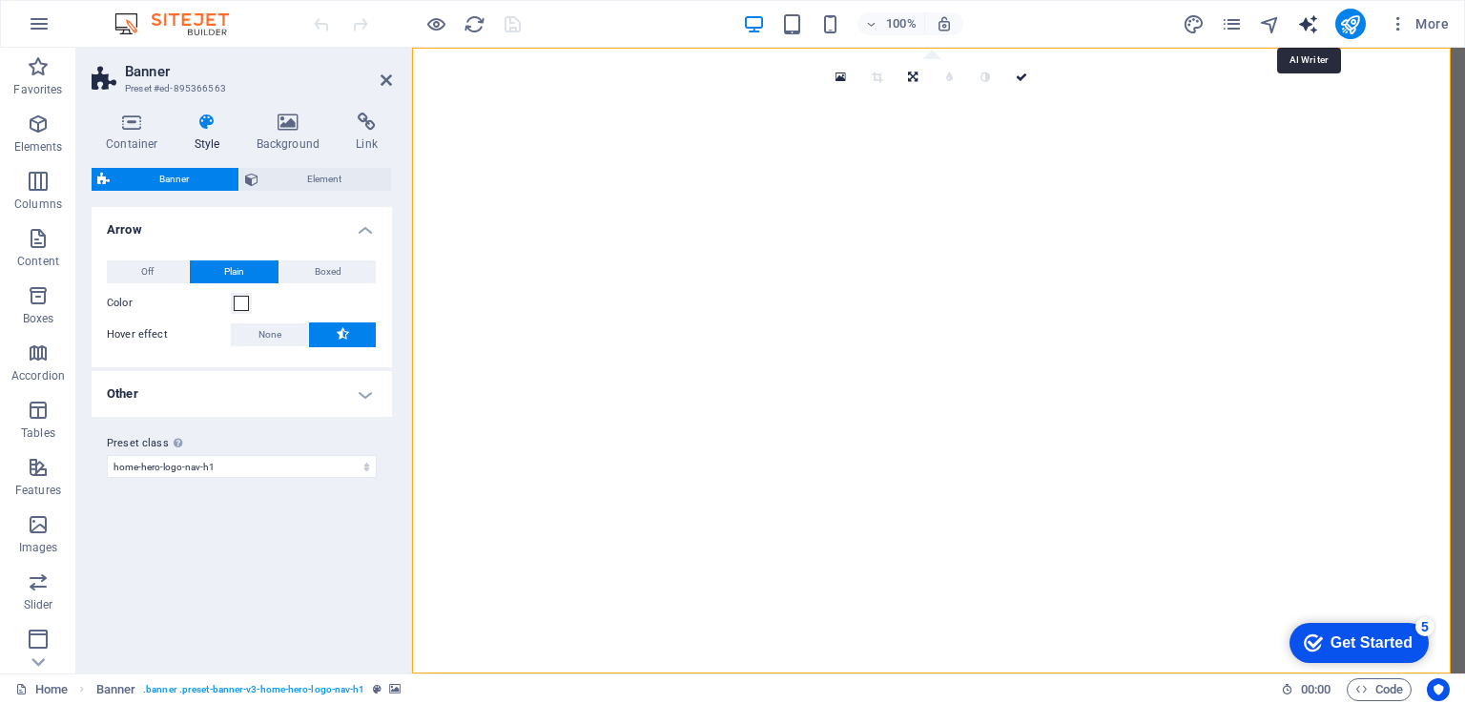
click at [1308, 26] on icon "text_generator" at bounding box center [1309, 24] width 22 height 22
select select "English"
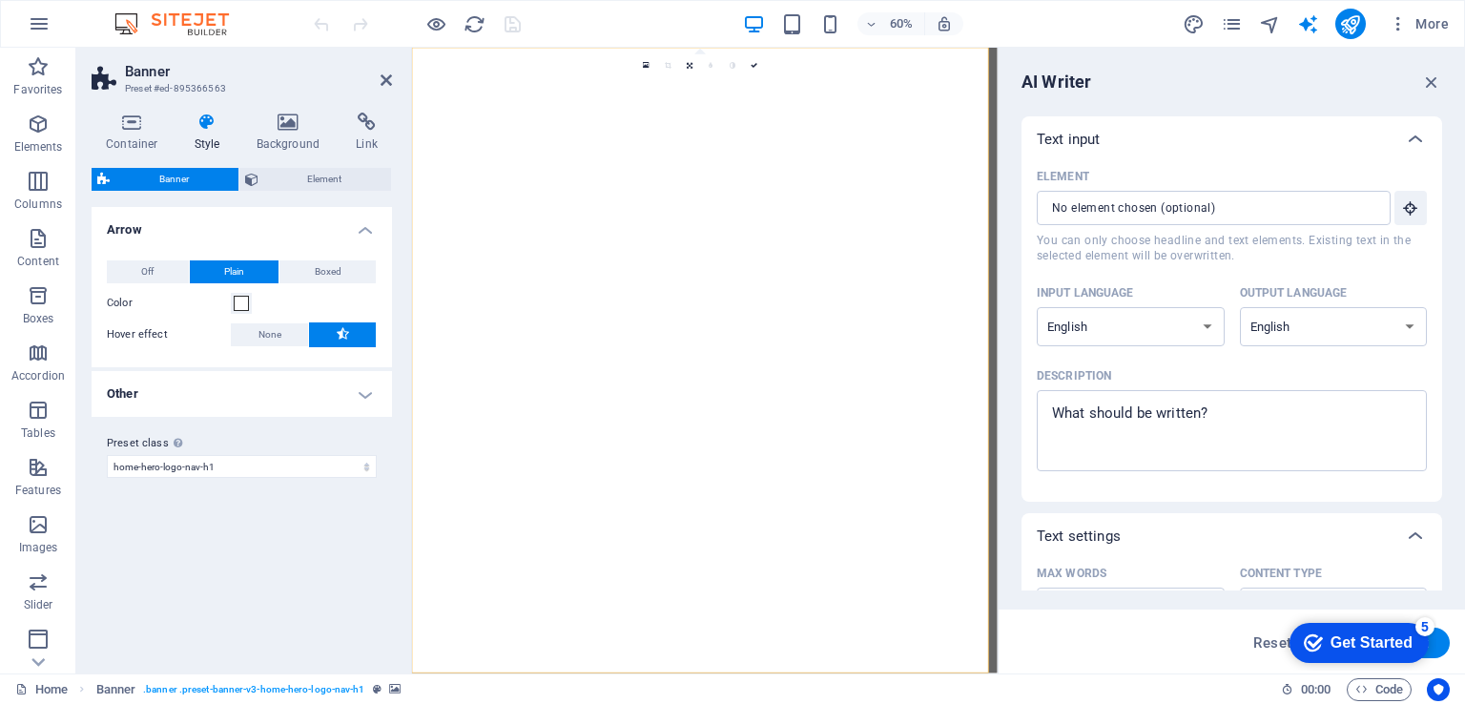
click at [397, 84] on aside "Banner Preset #ed-895366563 Container Style Background Link Size Height Default…" at bounding box center [244, 361] width 336 height 626
click at [382, 79] on icon at bounding box center [386, 80] width 11 height 15
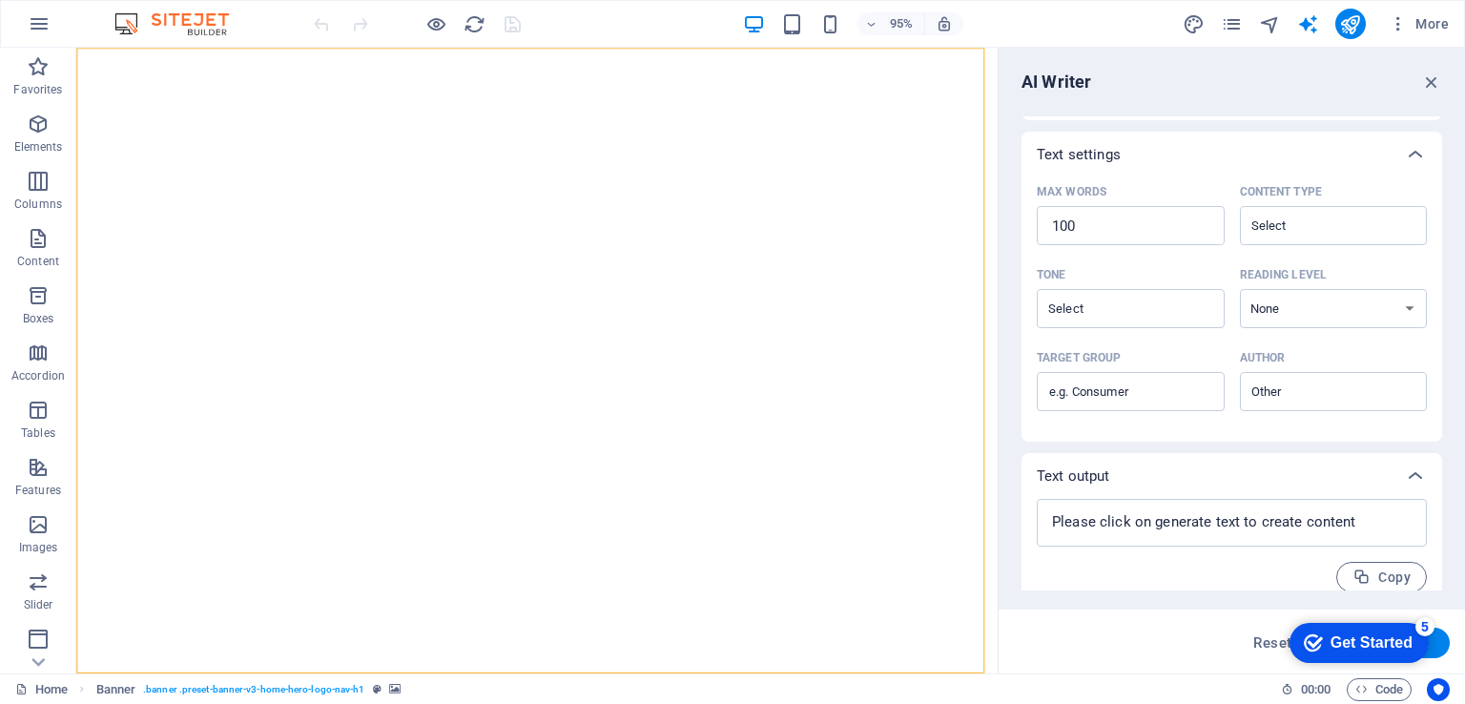
scroll to position [398, 0]
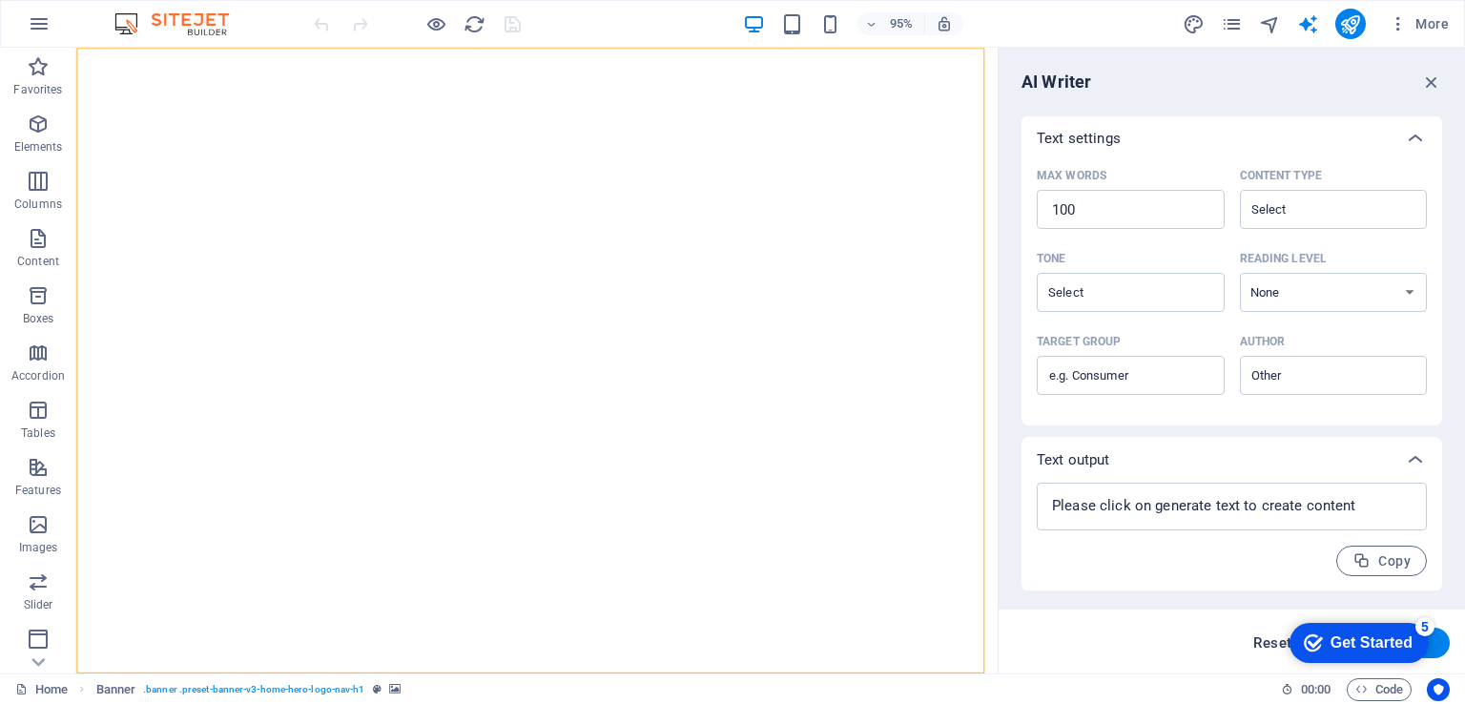
click at [1270, 642] on span "Reset" at bounding box center [1273, 642] width 38 height 15
type textarea "x"
drag, startPoint x: 1426, startPoint y: 645, endPoint x: 1166, endPoint y: 670, distance: 261.6
click html "checkmark Get Started 5 First Steps in the Editor Let's guide you through the t…"
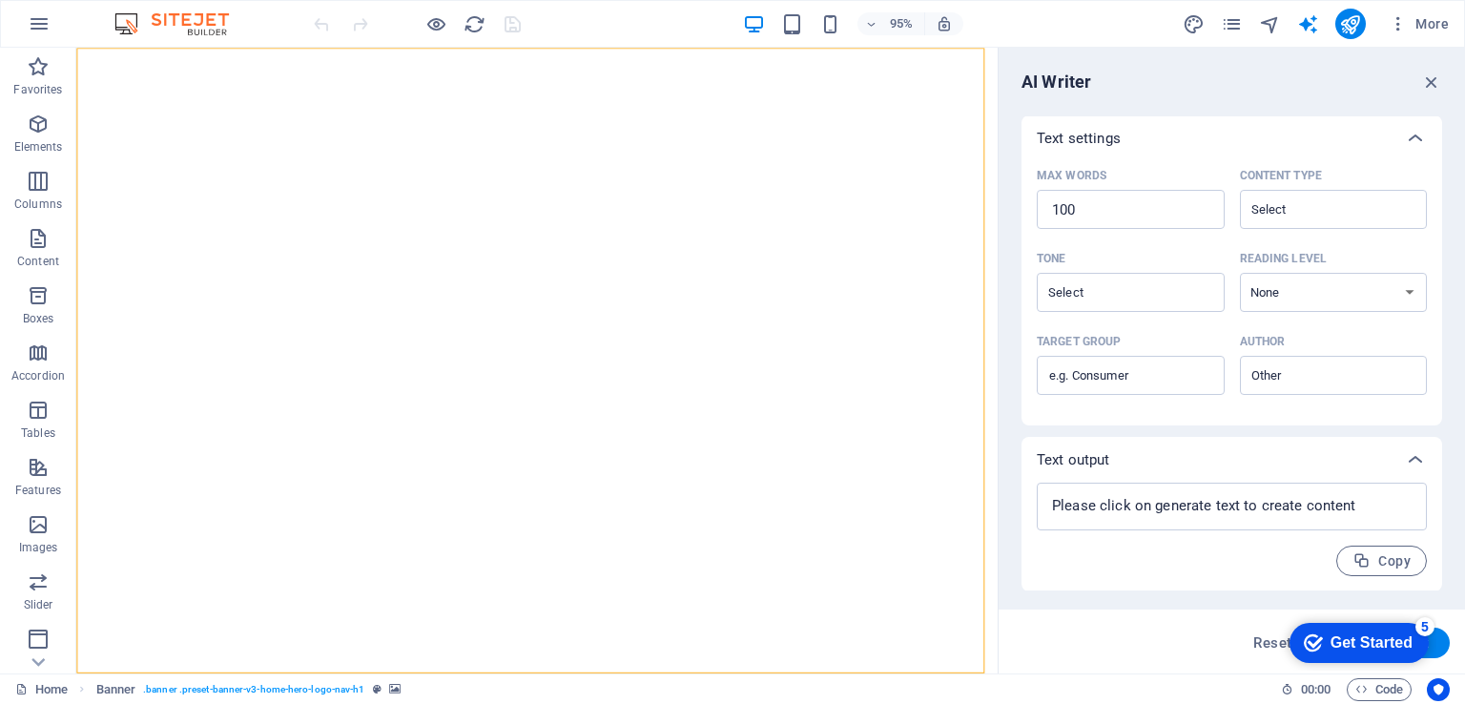
click at [1306, 643] on icon "Get Started 5 items remaining, 0% complete" at bounding box center [1313, 642] width 19 height 17
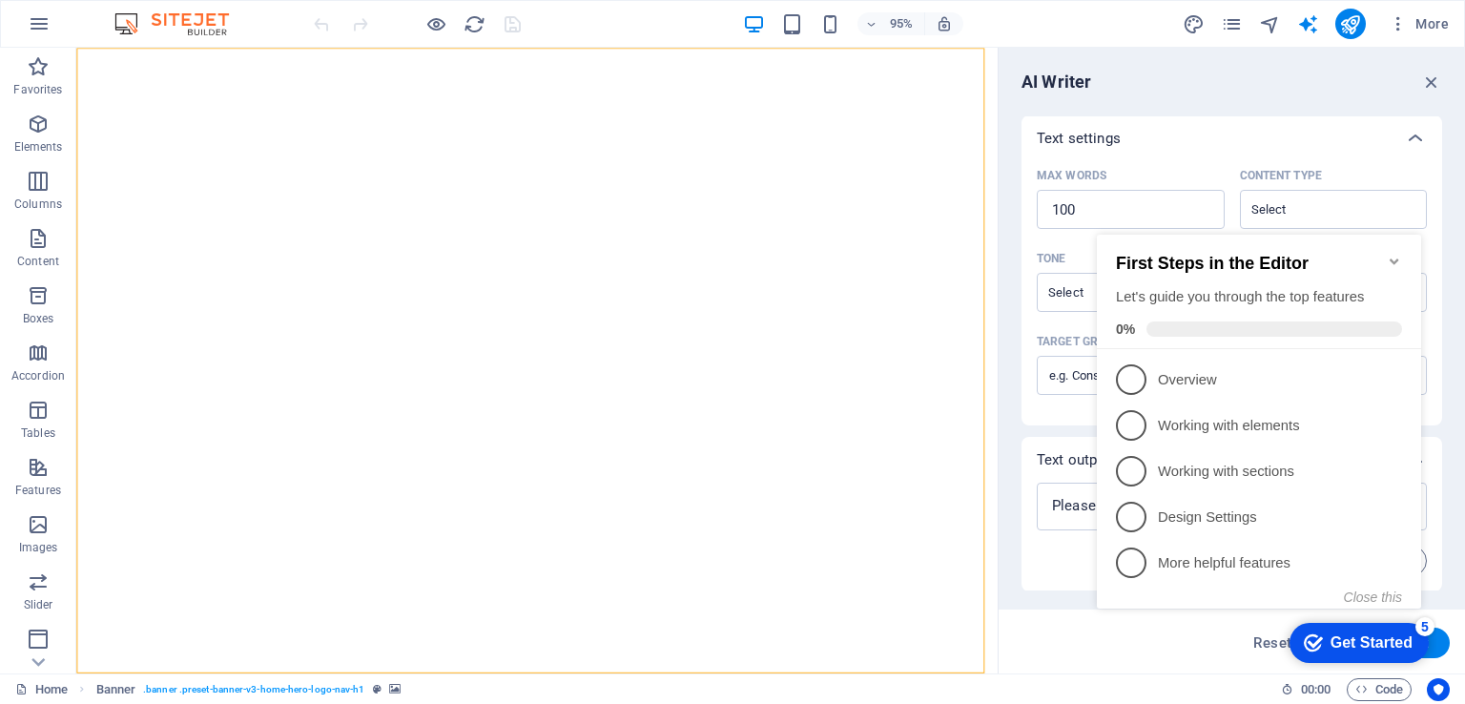
click at [1307, 643] on icon "Get Started 5 items remaining, 0% complete" at bounding box center [1313, 642] width 19 height 17
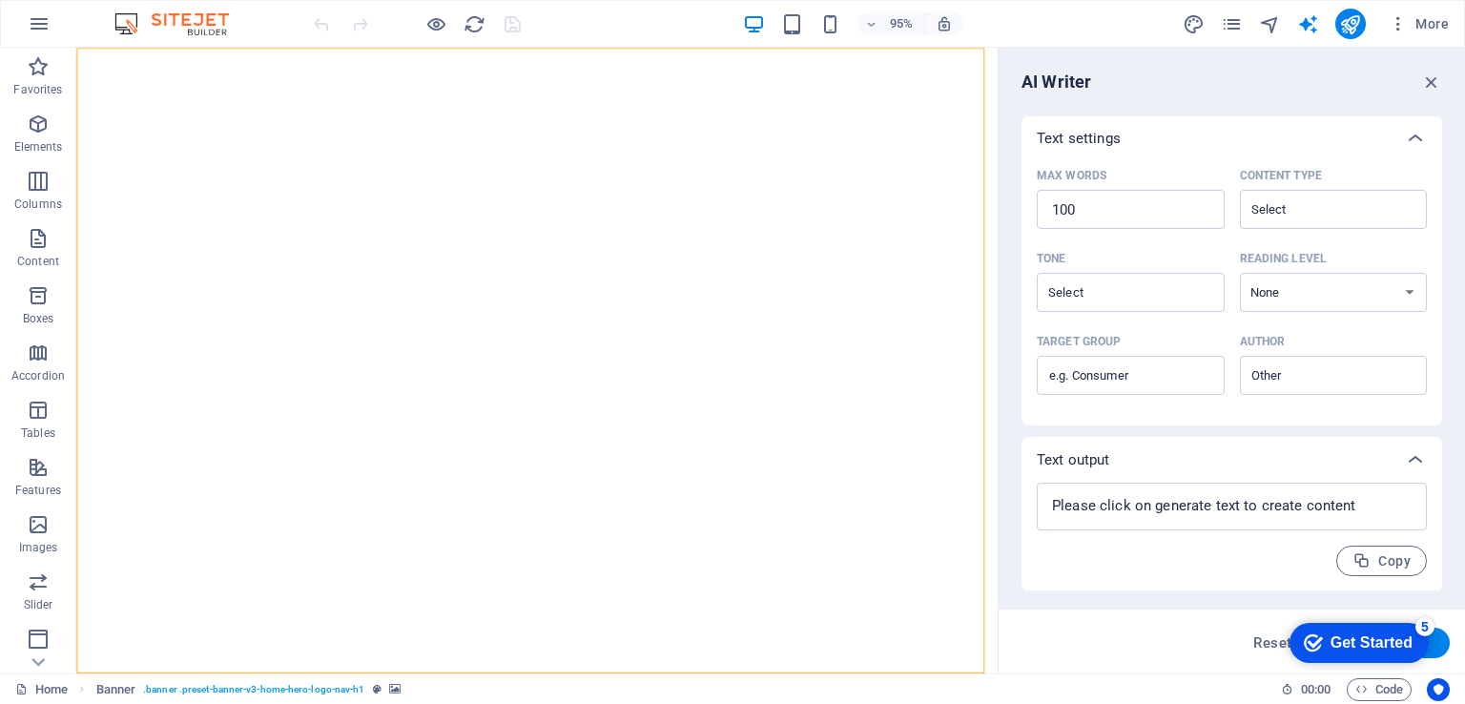
click div "checkmark Get Started 5 First Steps in the Editor Let's guide you through the t…"
click at [1438, 648] on button "Generate text" at bounding box center [1384, 643] width 133 height 31
type textarea "x"
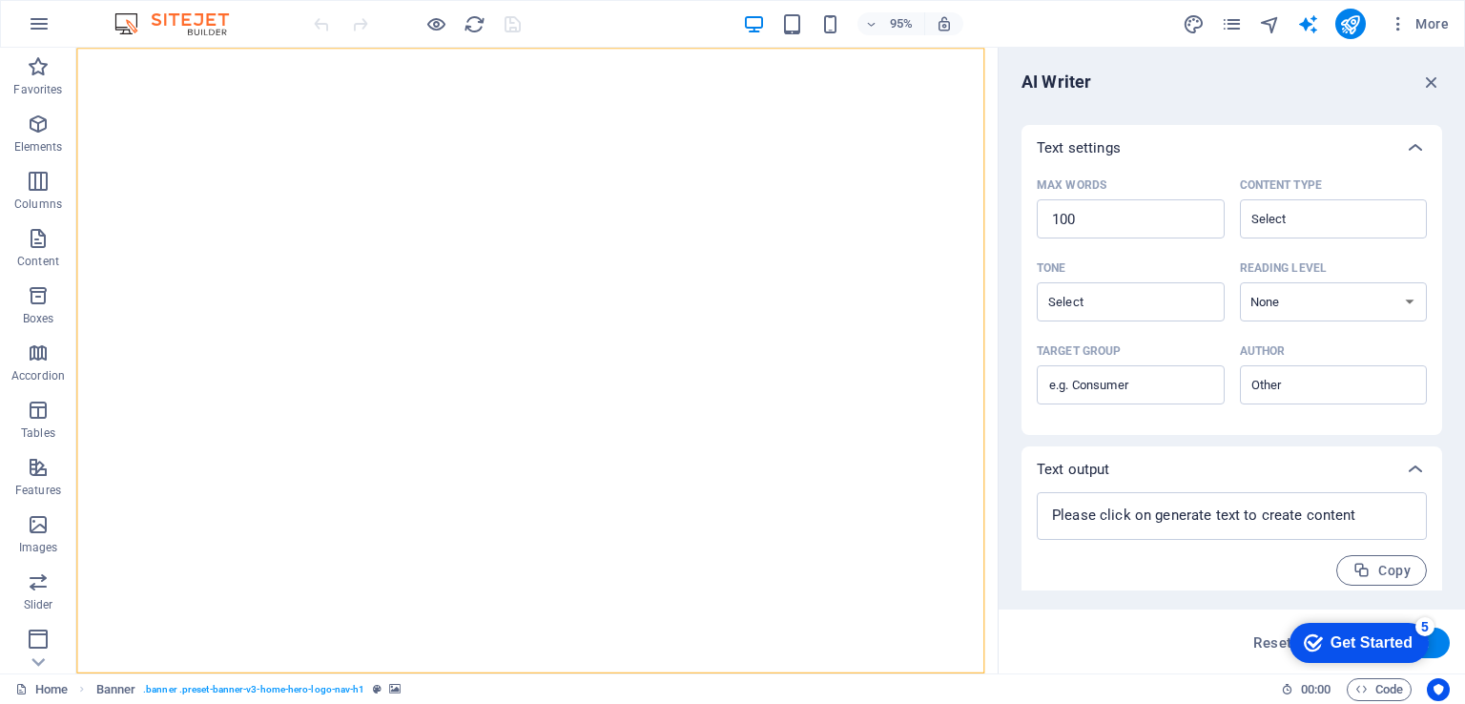
scroll to position [417, 0]
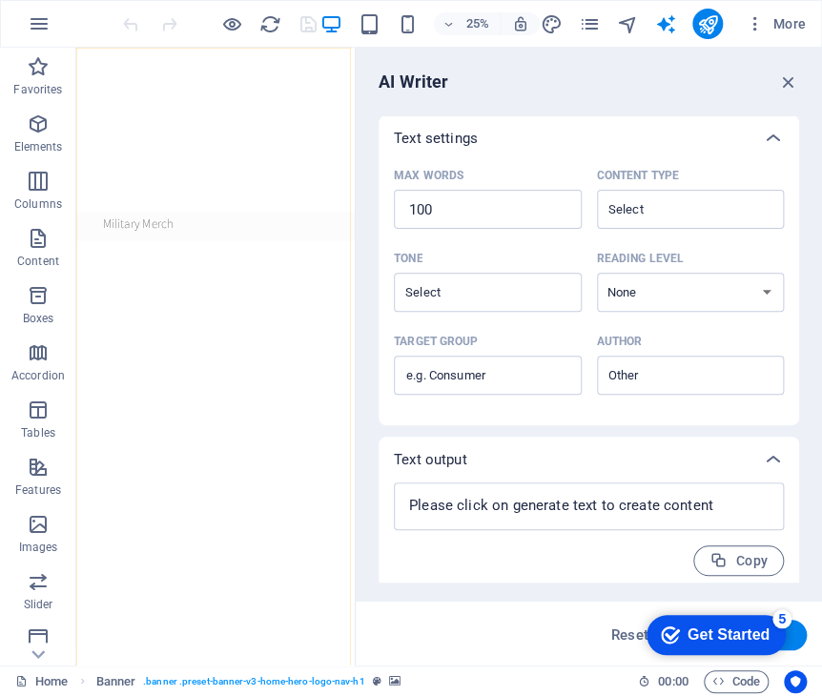
type textarea "x"
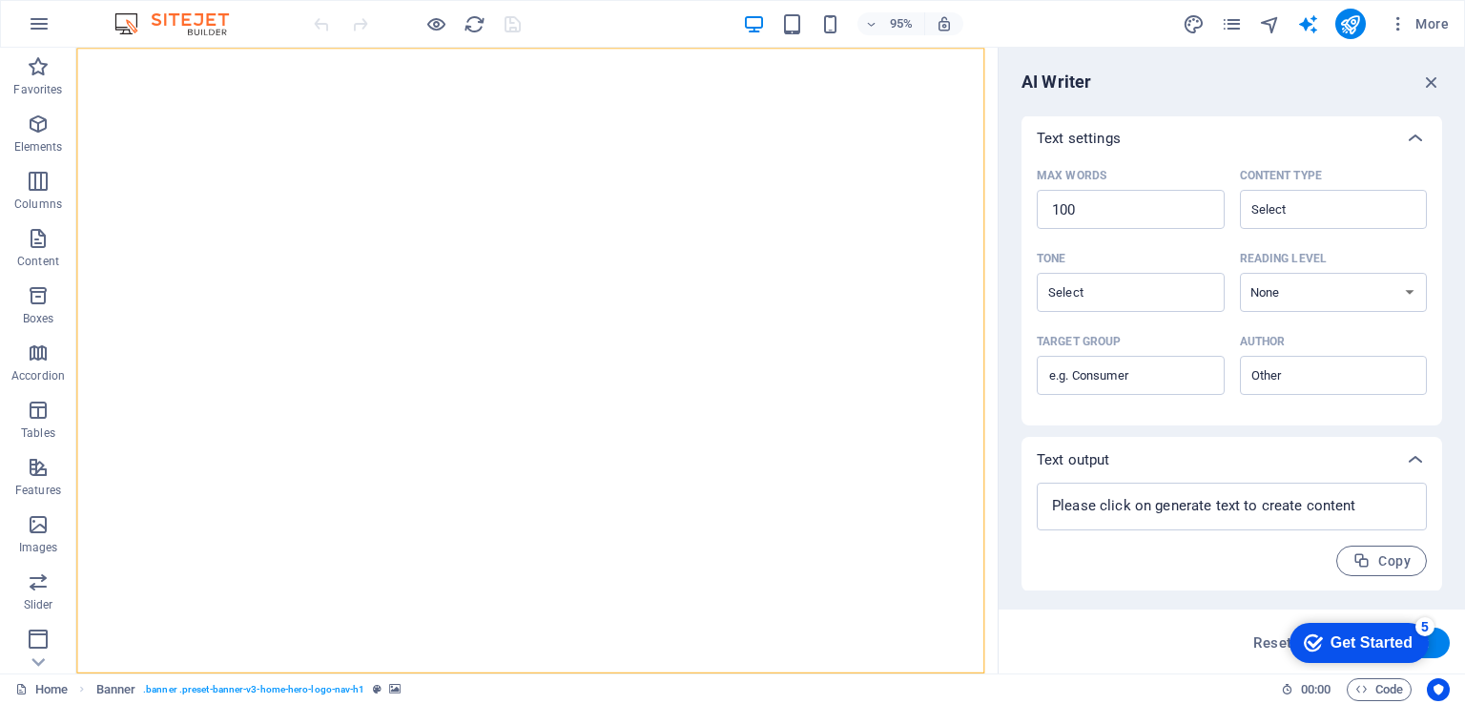
type textarea "x"
click at [908, 25] on h6 "95%" at bounding box center [901, 23] width 31 height 23
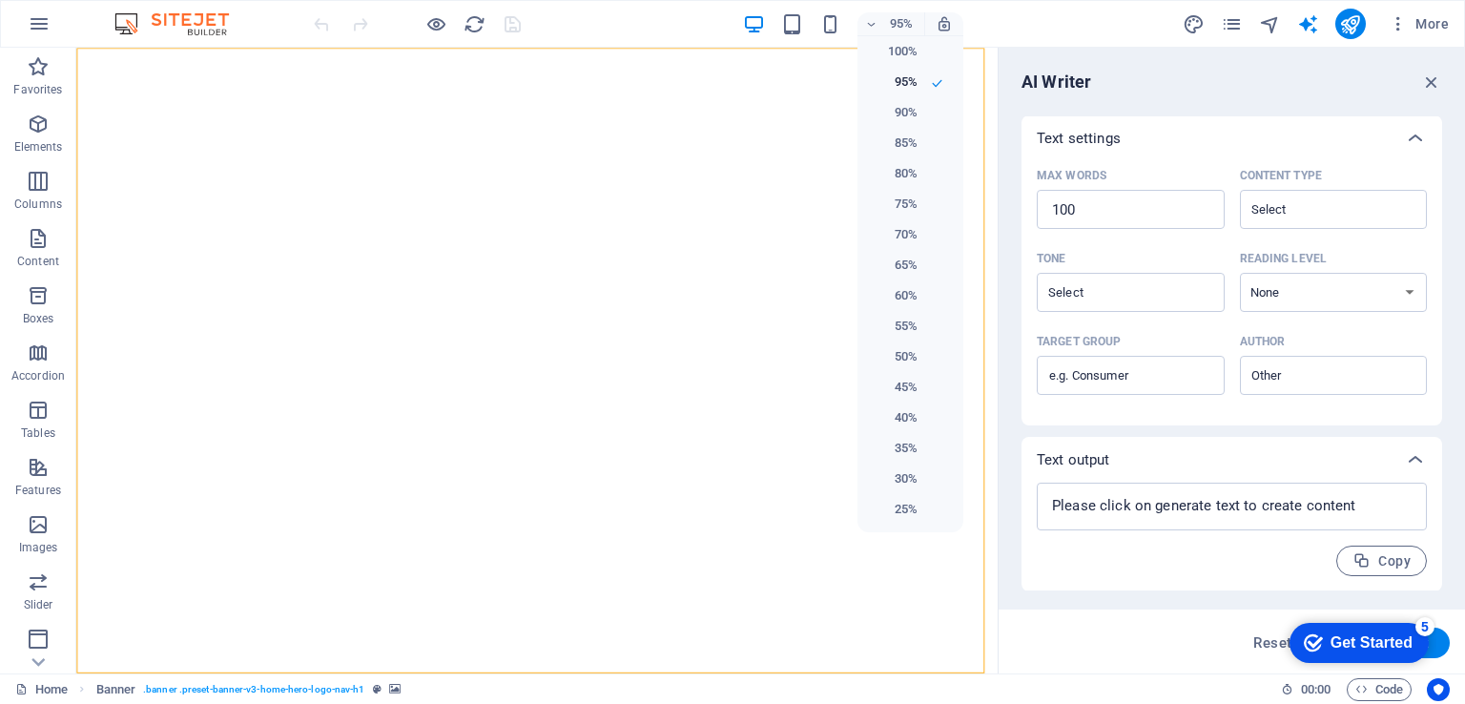
click at [1305, 96] on div at bounding box center [732, 352] width 1465 height 704
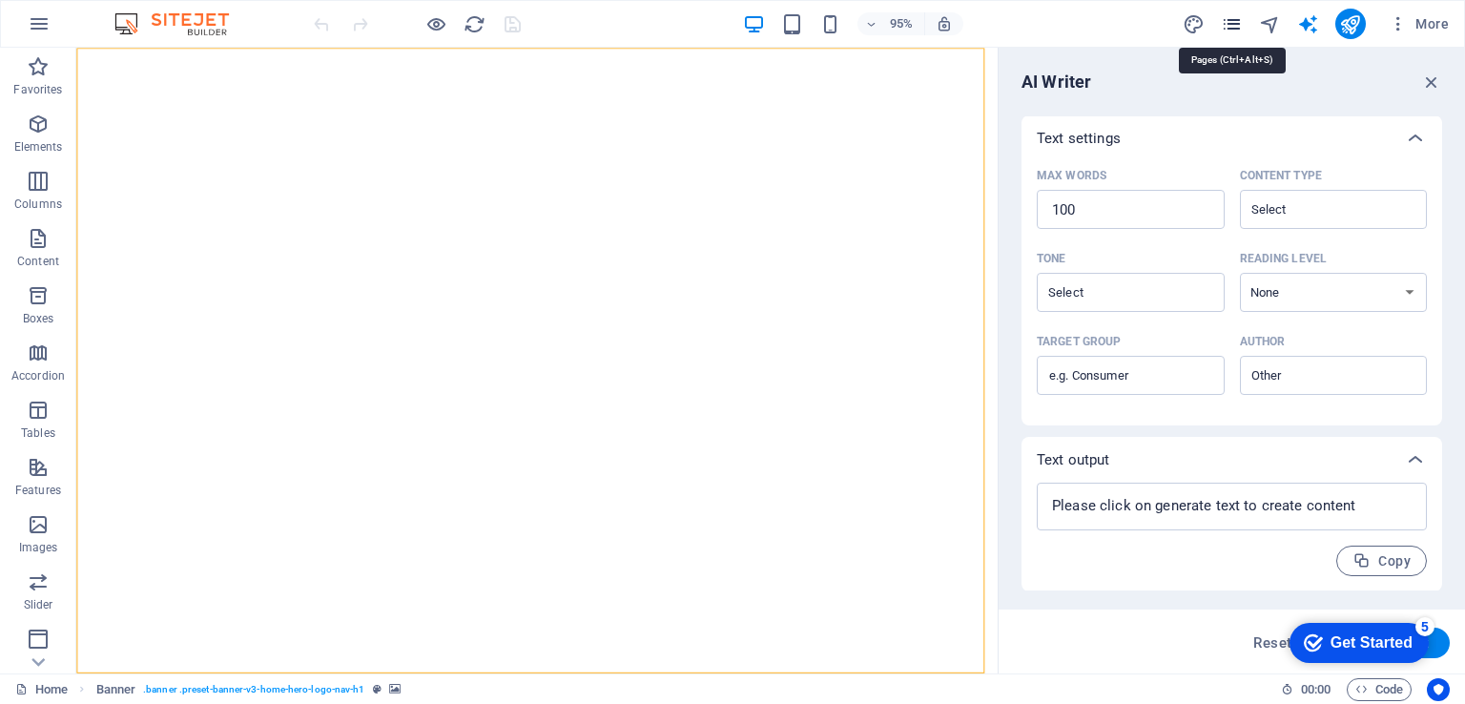
click at [1232, 13] on icon "pages" at bounding box center [1232, 24] width 22 height 22
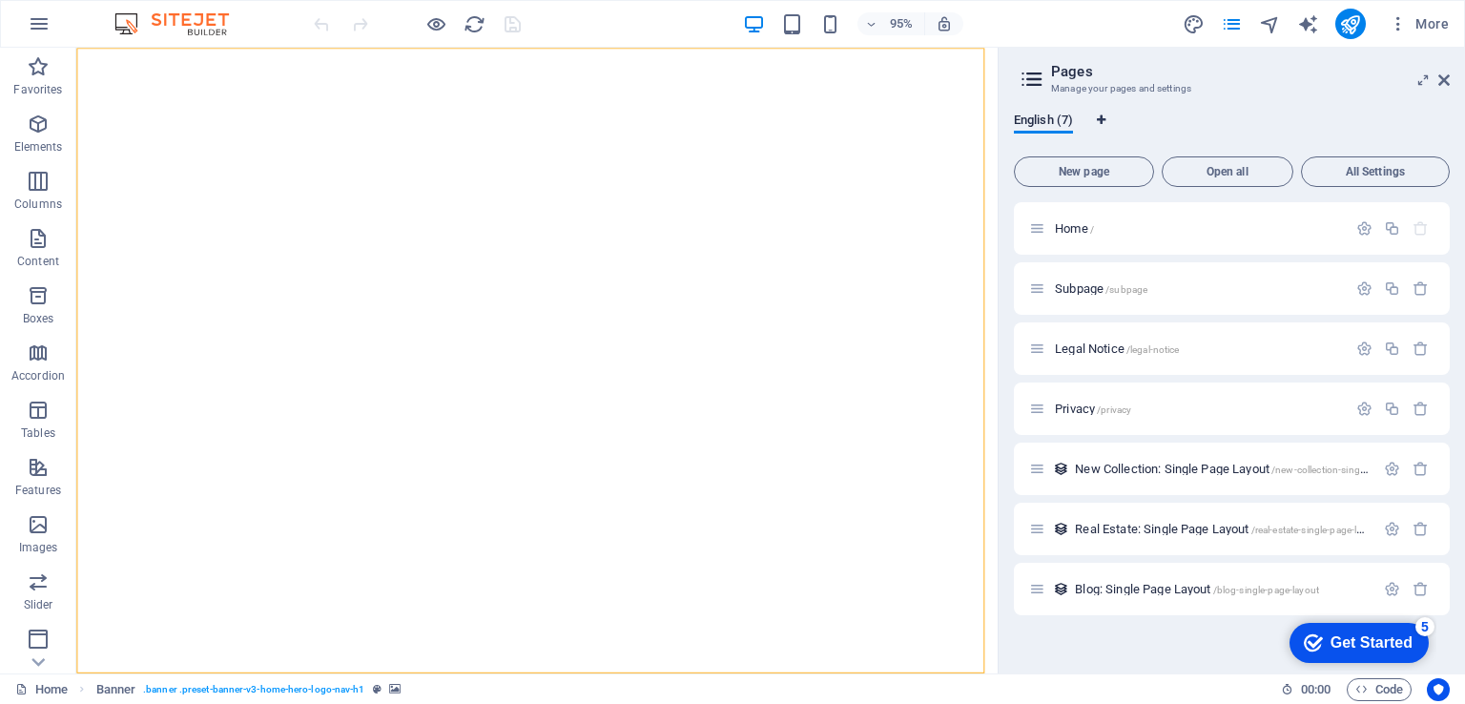
click at [1097, 120] on span "Language Tabs" at bounding box center [1101, 119] width 11 height 11
select select "41"
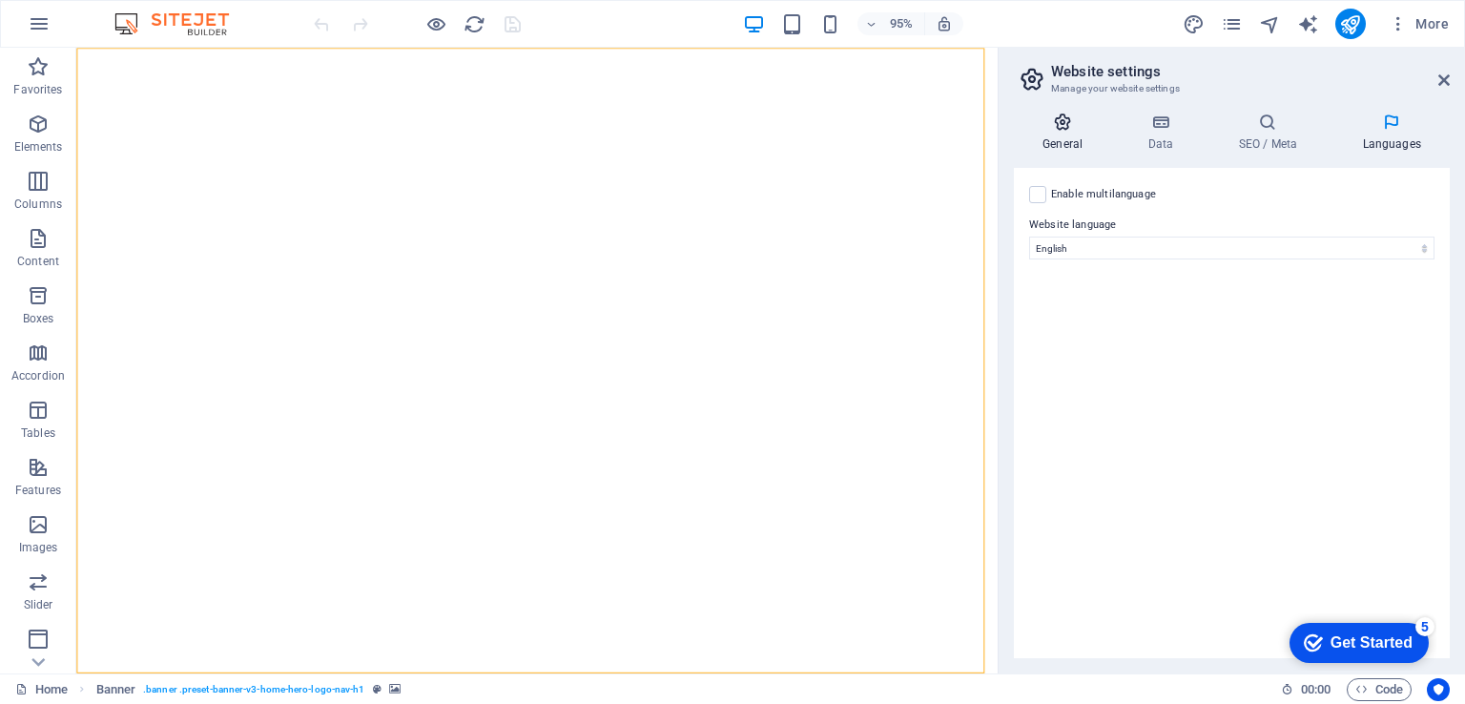
click at [1052, 129] on icon at bounding box center [1062, 122] width 97 height 19
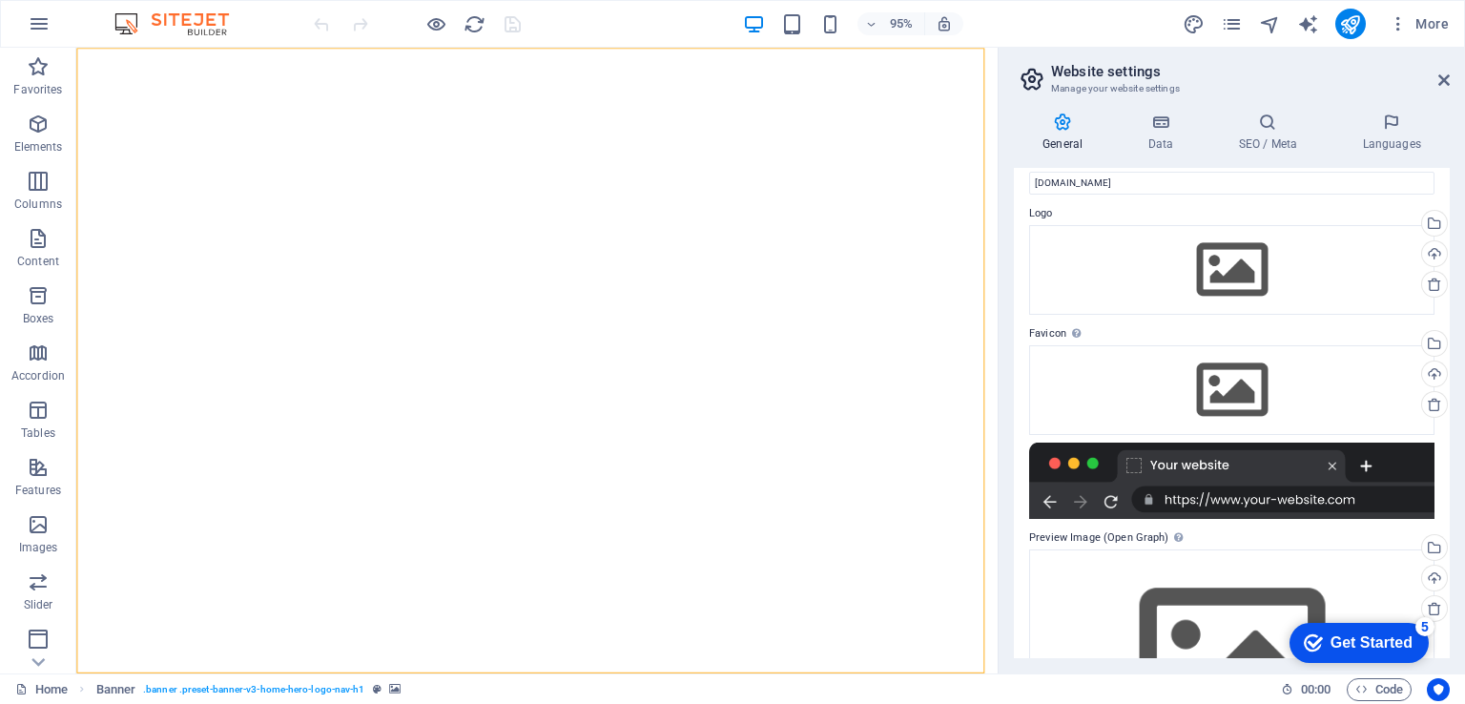
scroll to position [95, 0]
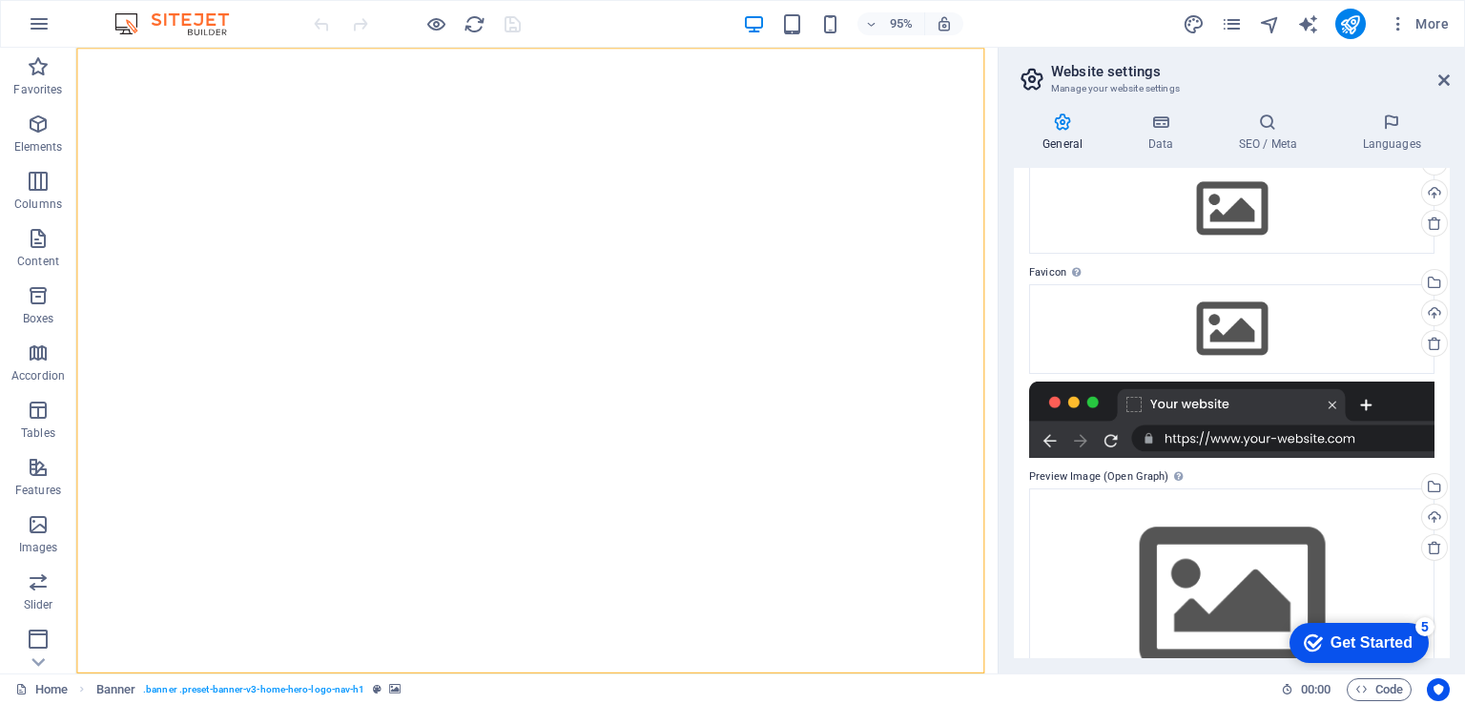
click at [1190, 414] on div at bounding box center [1231, 420] width 405 height 76
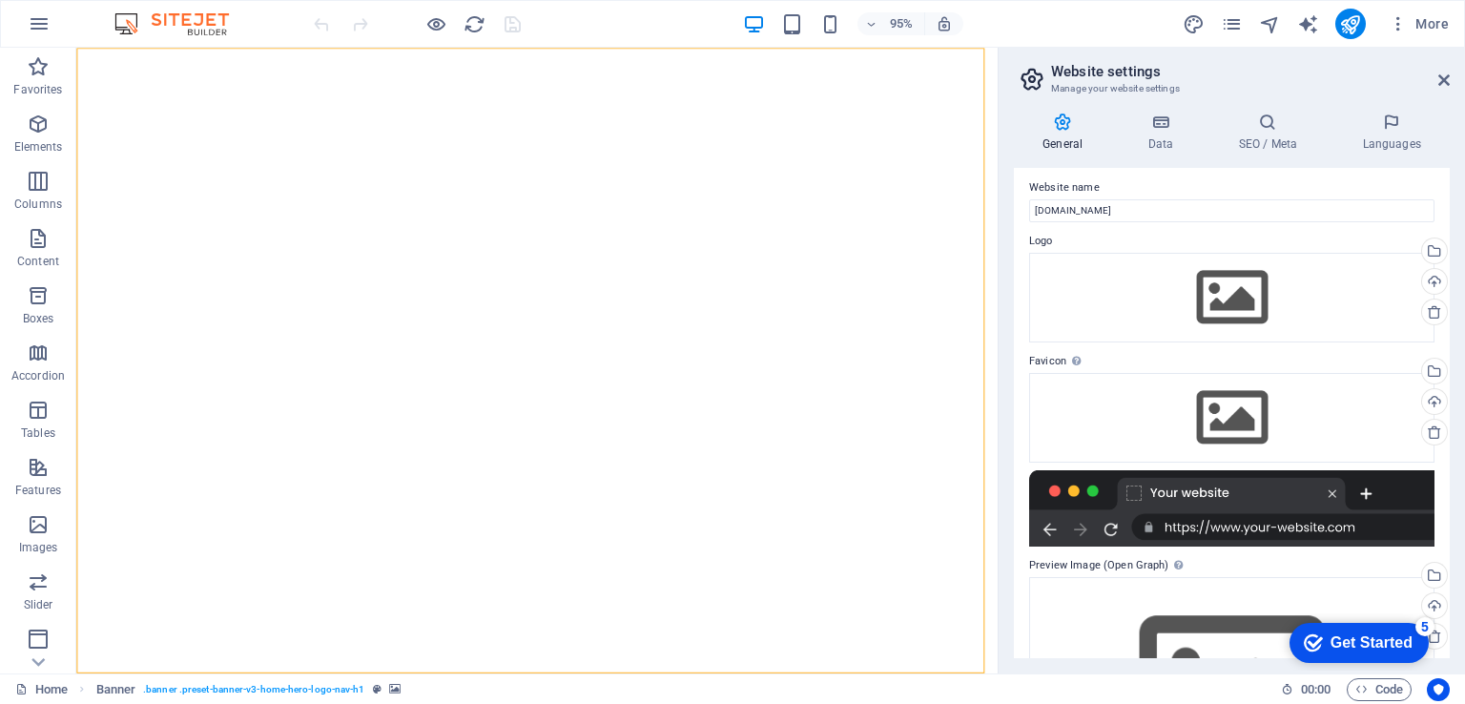
scroll to position [0, 0]
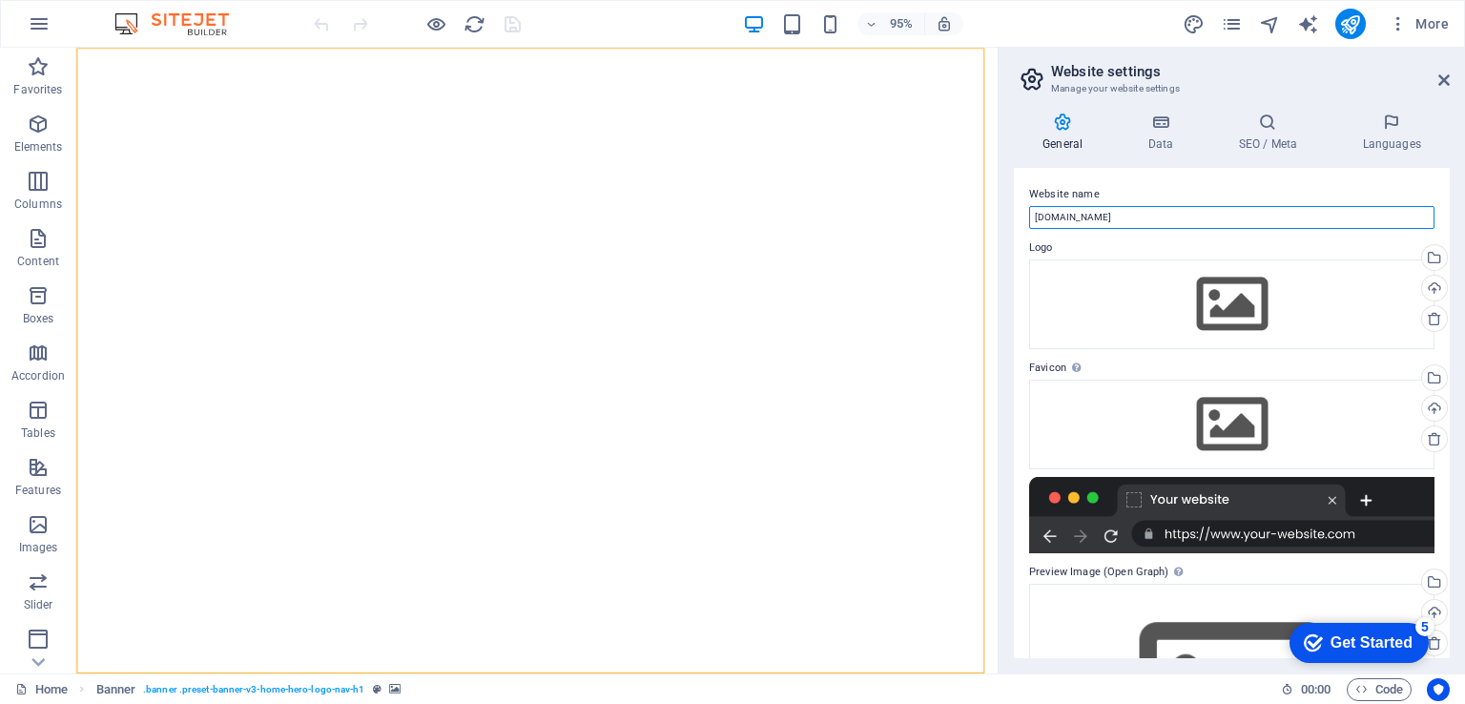
click at [1160, 223] on input "militarymerch.com.au" at bounding box center [1231, 217] width 405 height 23
drag, startPoint x: 1158, startPoint y: 219, endPoint x: 1023, endPoint y: 231, distance: 136.0
click at [1023, 231] on div "Website name militarymerch.com.au Logo Drag files here, click to choose files o…" at bounding box center [1232, 413] width 436 height 490
click at [1153, 220] on input "militarymerch.com.au" at bounding box center [1231, 217] width 405 height 23
click at [1275, 539] on div at bounding box center [1231, 515] width 405 height 76
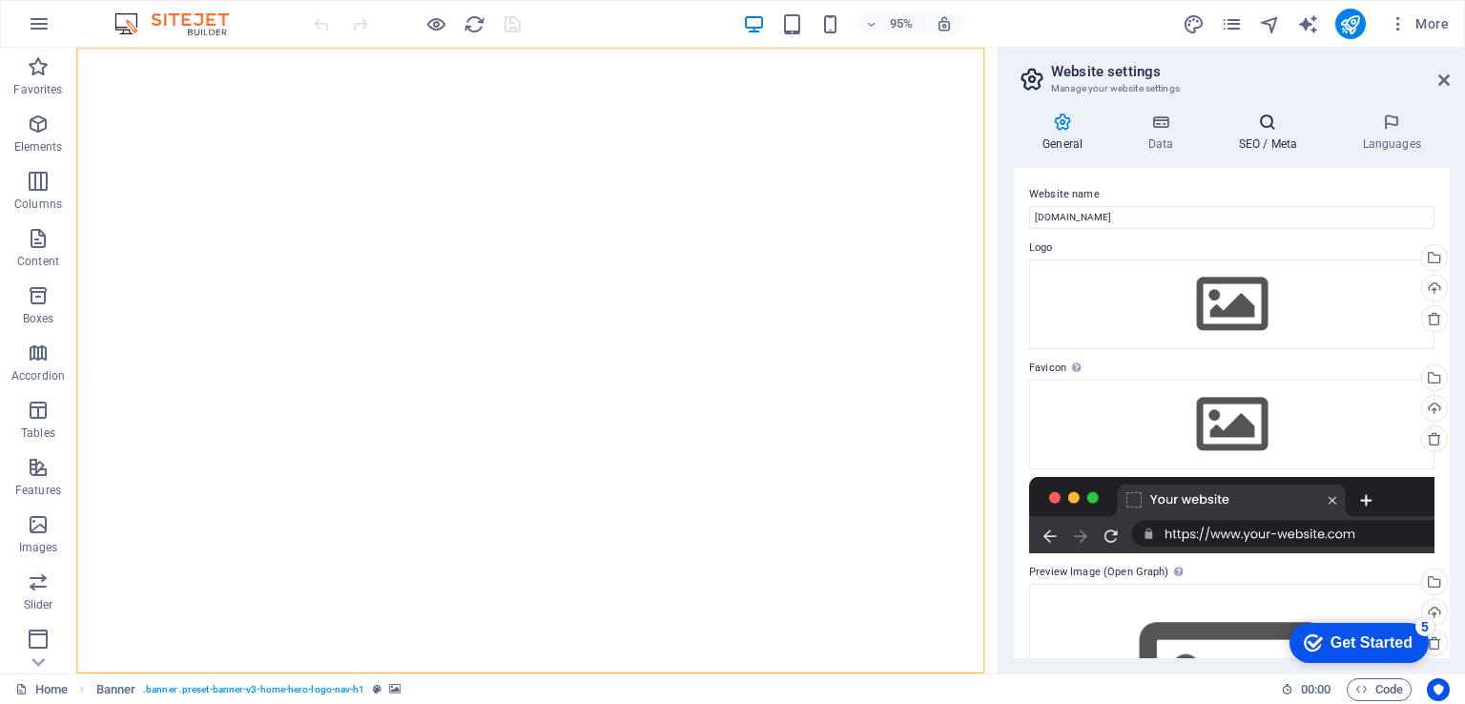
click at [1268, 135] on h4 "SEO / Meta" at bounding box center [1272, 133] width 124 height 40
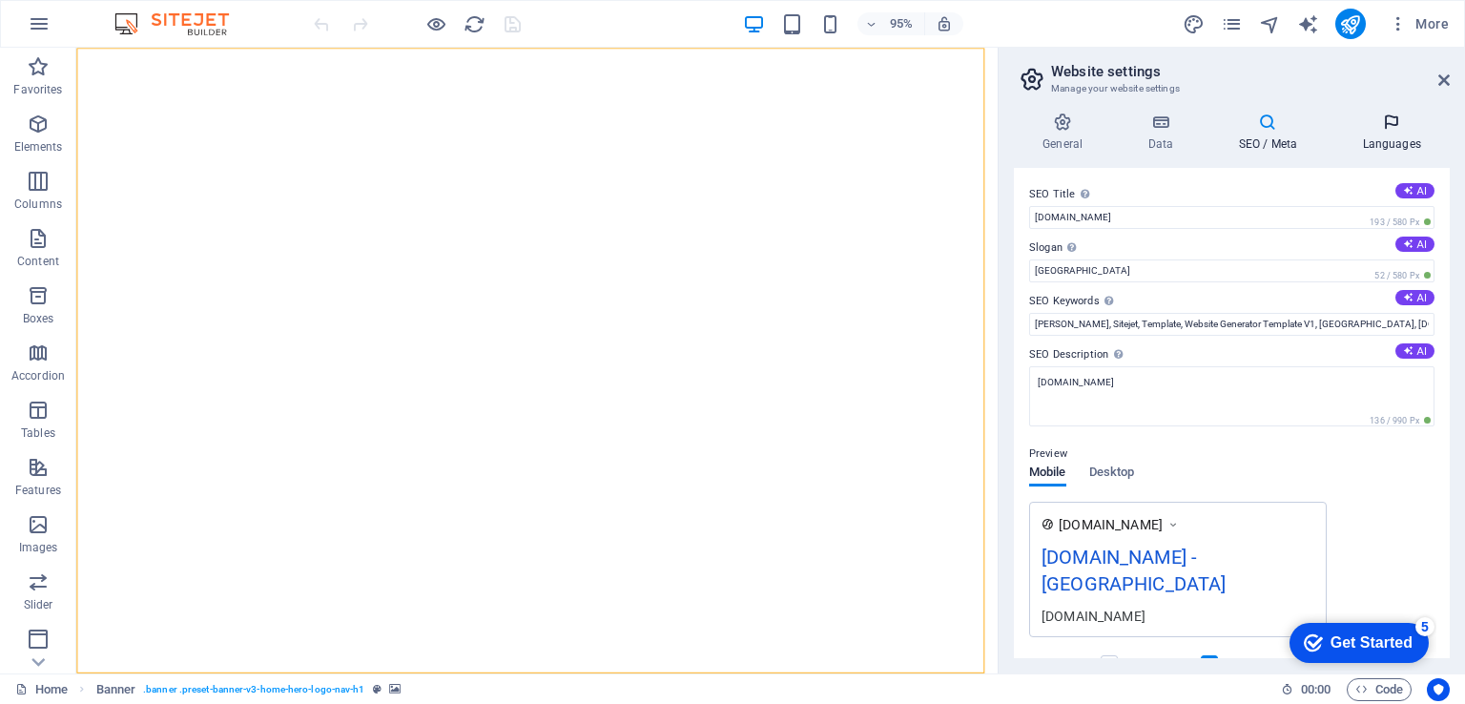
click at [1385, 116] on icon at bounding box center [1392, 122] width 116 height 19
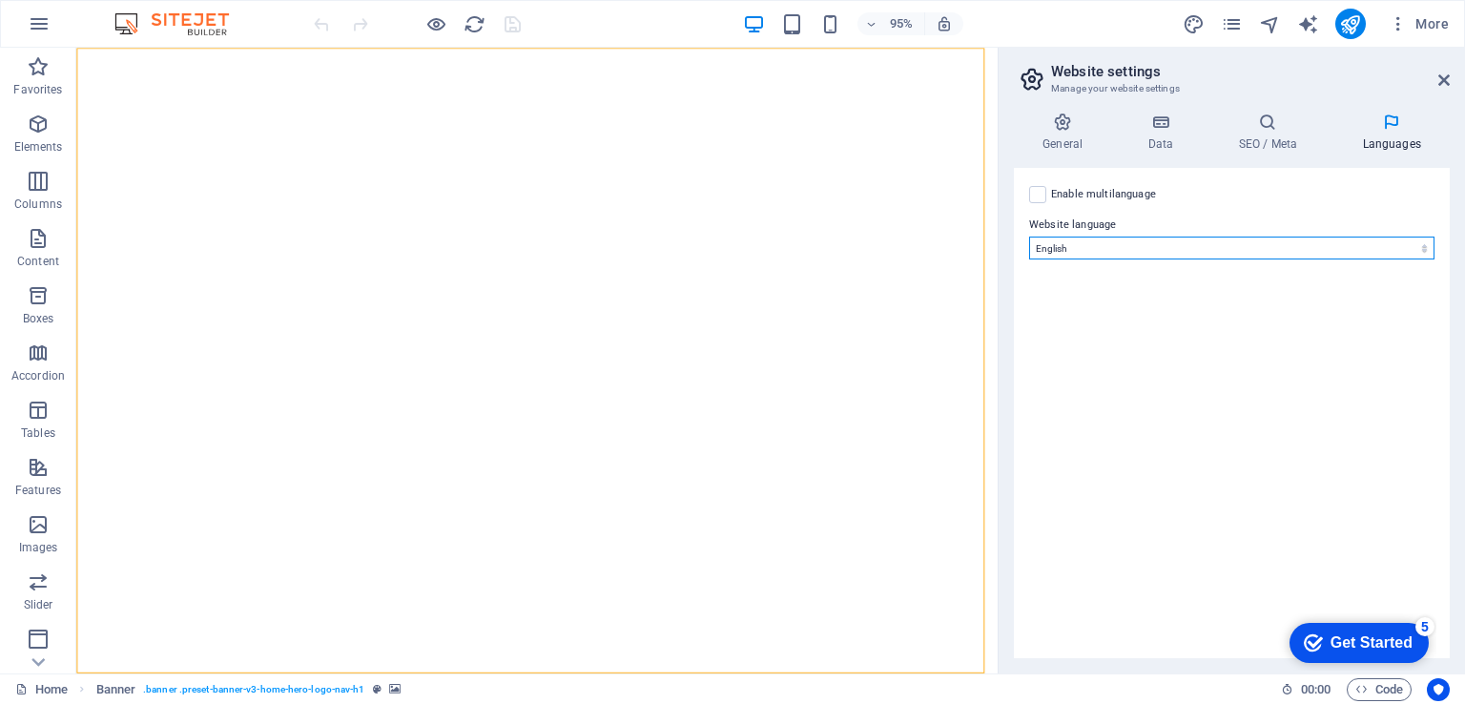
click at [1212, 253] on select "Abkhazian Afar Afrikaans Akan Albanian Amharic Arabic Aragonese Armenian Assame…" at bounding box center [1231, 248] width 405 height 23
click at [1044, 196] on label at bounding box center [1037, 194] width 17 height 17
click at [0, 0] on input "Enable multilanguage To disable multilanguage delete all languages until only o…" at bounding box center [0, 0] width 0 height 0
select select
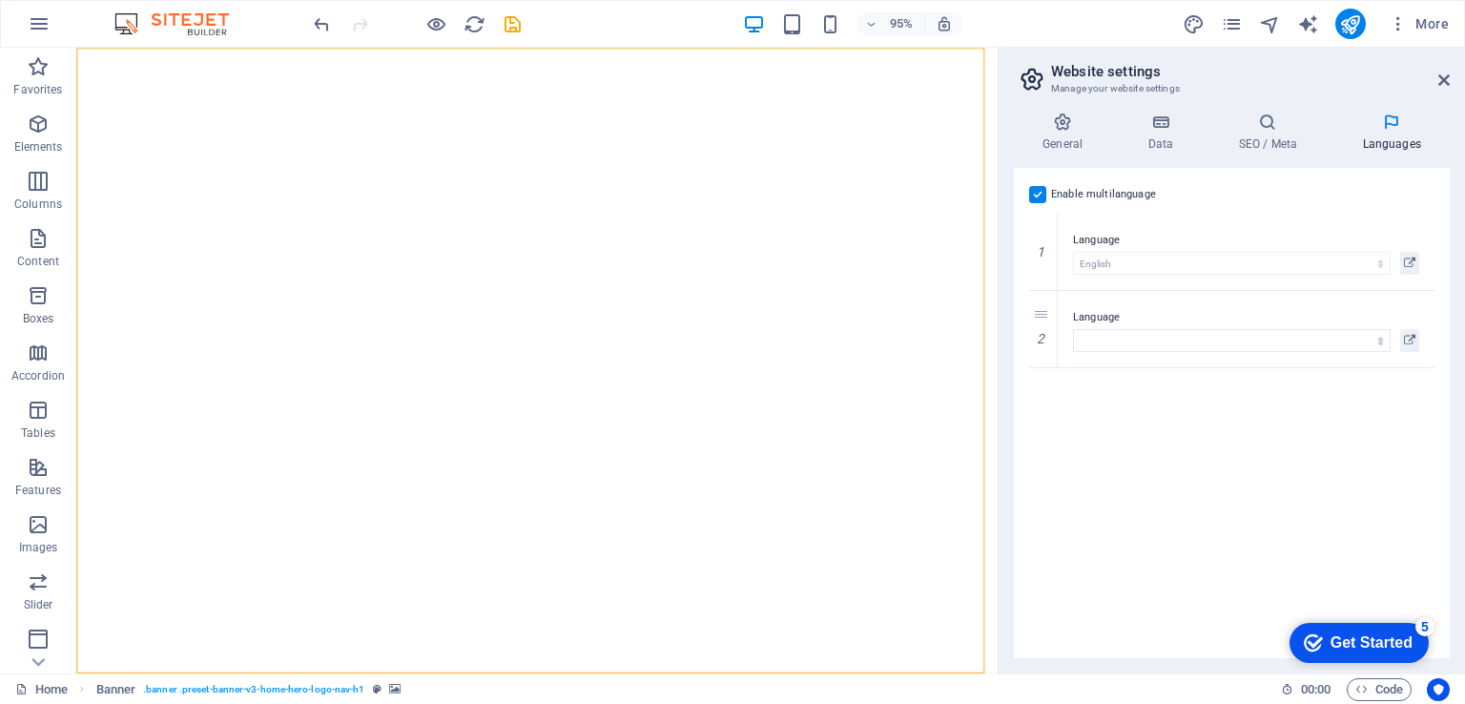
click at [1044, 196] on label at bounding box center [1037, 194] width 17 height 17
click at [0, 0] on input "Enable multilanguage To disable multilanguage delete all languages until only o…" at bounding box center [0, 0] width 0 height 0
click at [468, 25] on icon "reload" at bounding box center [475, 24] width 22 height 22
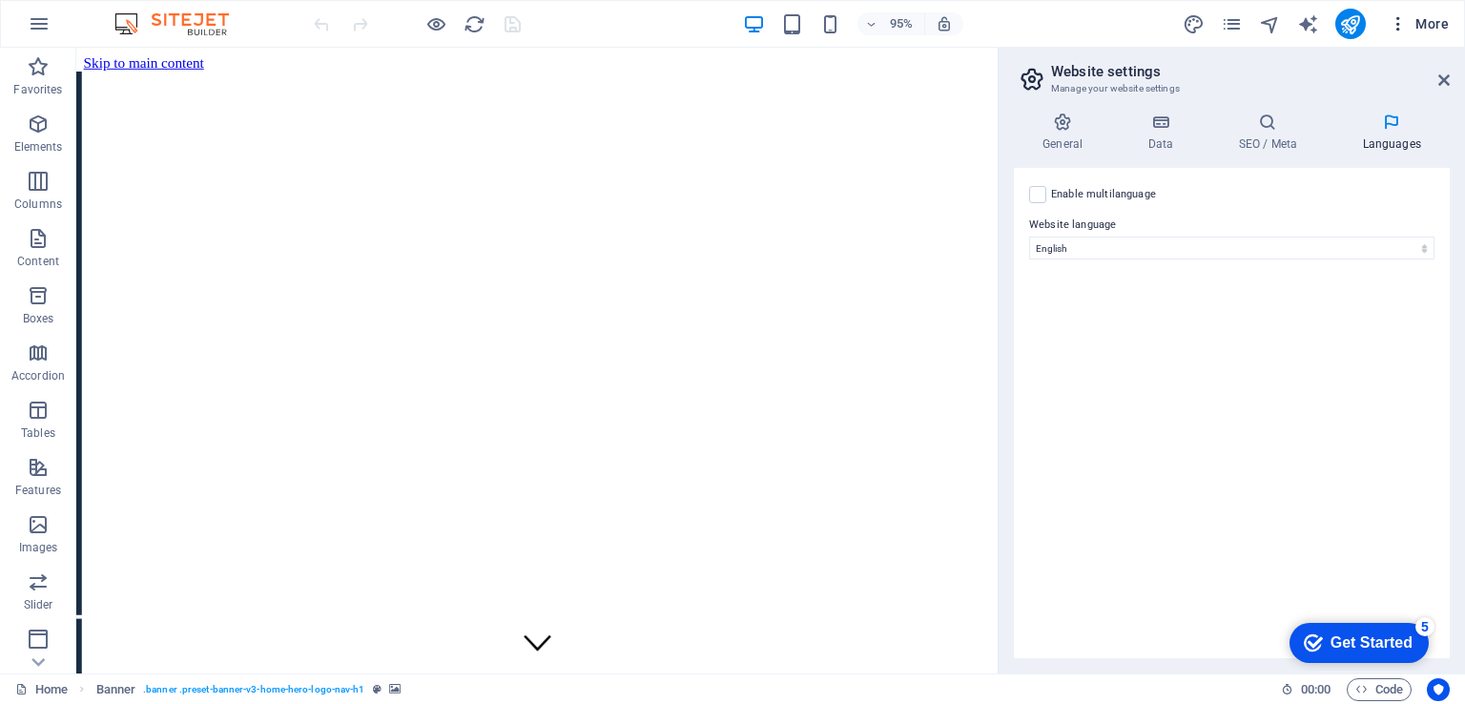
click at [1397, 17] on icon "button" at bounding box center [1398, 23] width 19 height 19
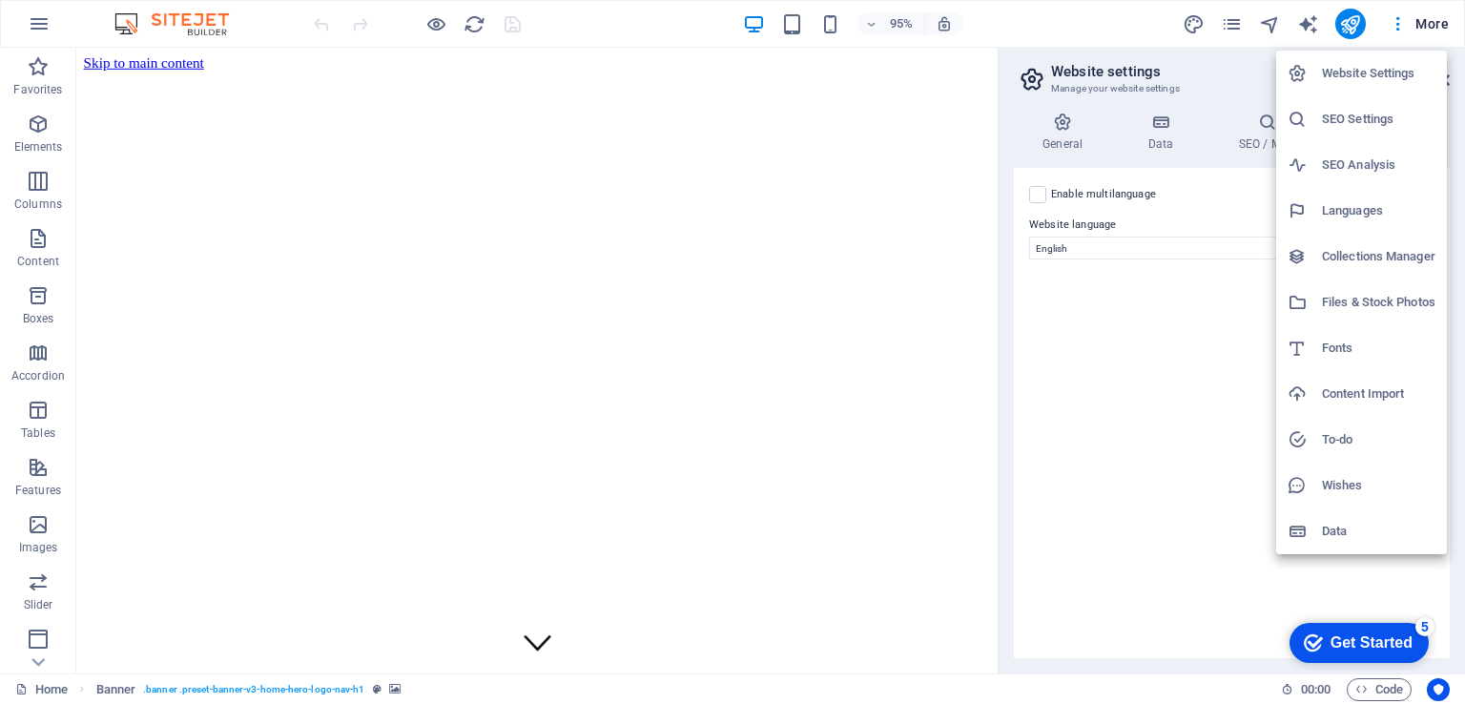
click at [1393, 73] on h6 "Website Settings" at bounding box center [1379, 73] width 114 height 23
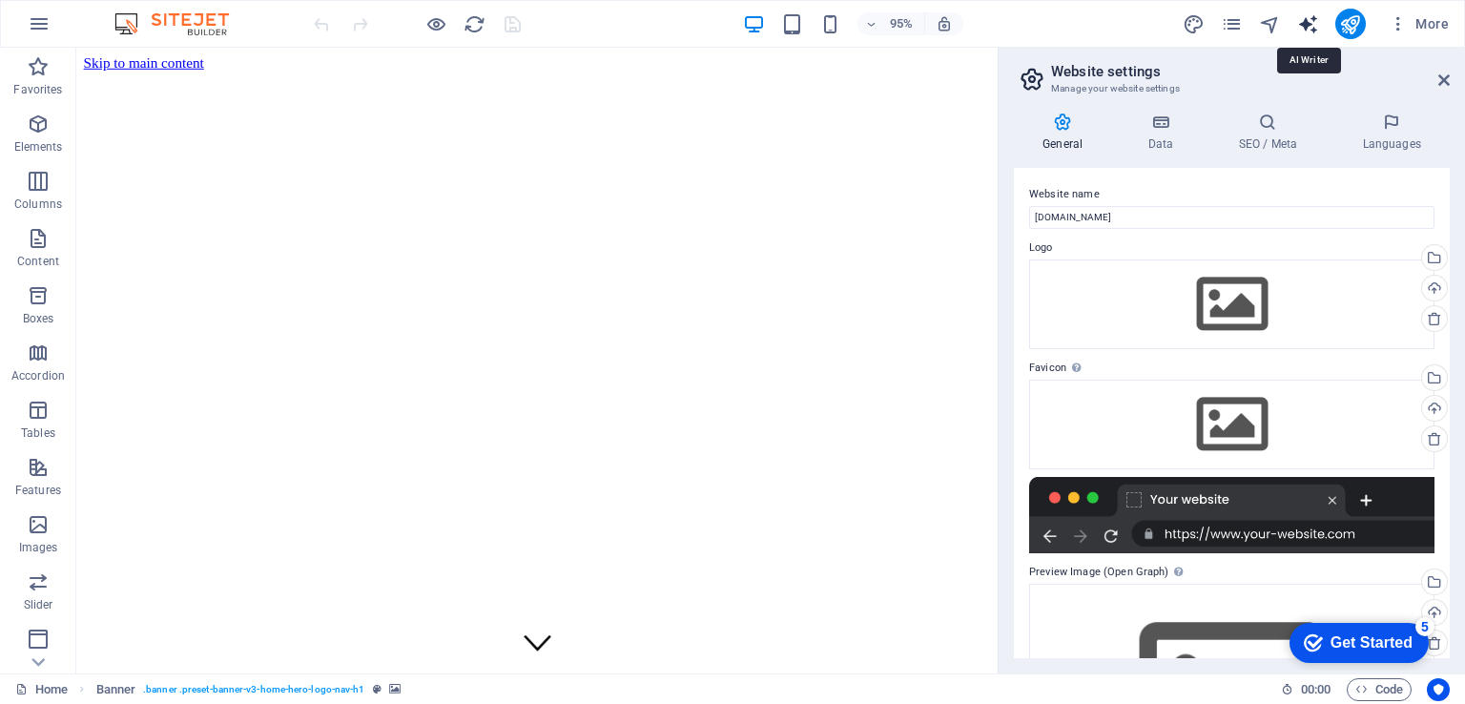
click at [1313, 24] on icon "text_generator" at bounding box center [1309, 24] width 22 height 22
select select "English"
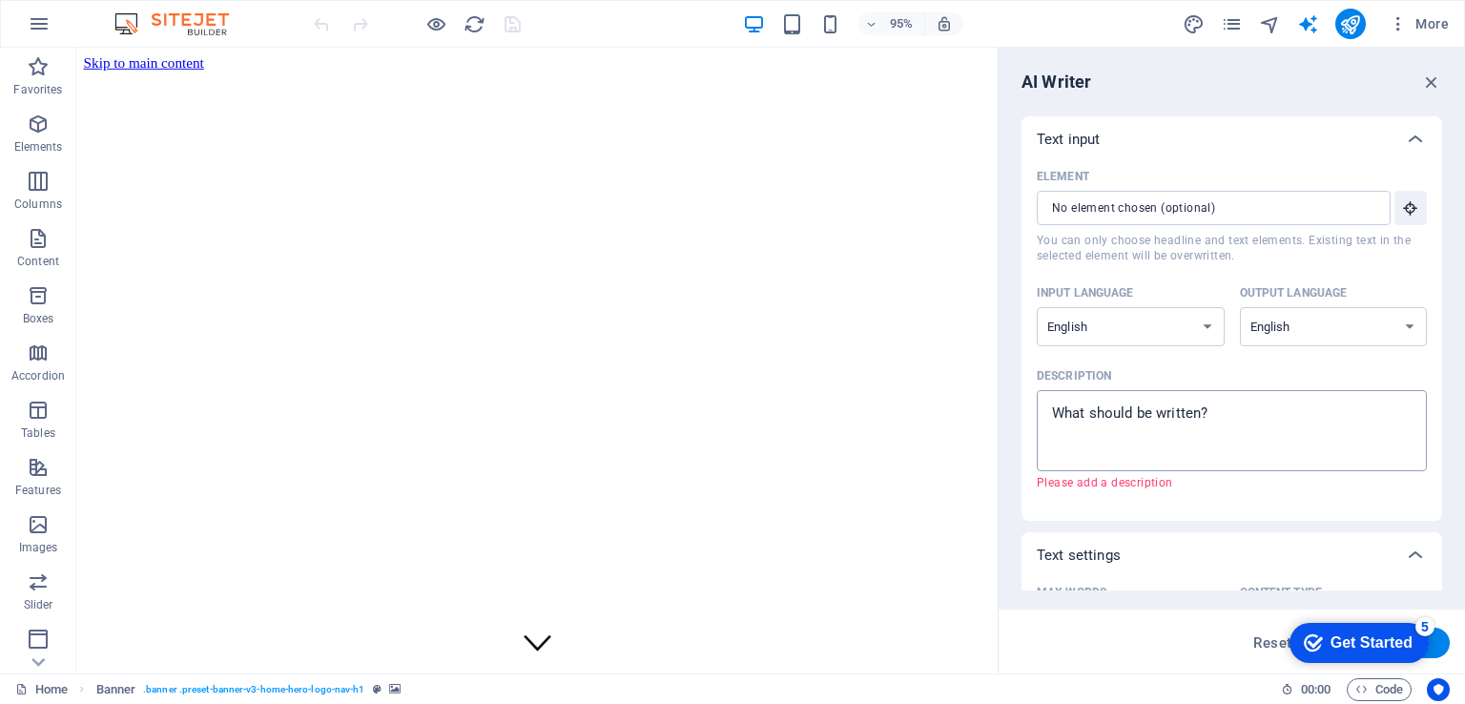
click at [1198, 433] on textarea "Description x ​ Please add a description" at bounding box center [1232, 431] width 371 height 62
drag, startPoint x: 1234, startPoint y: 412, endPoint x: 1041, endPoint y: 390, distance: 194.0
click at [1041, 390] on div "x ​" at bounding box center [1232, 430] width 390 height 81
click at [1047, 400] on textarea "Description x ​ Please add a description" at bounding box center [1232, 431] width 371 height 62
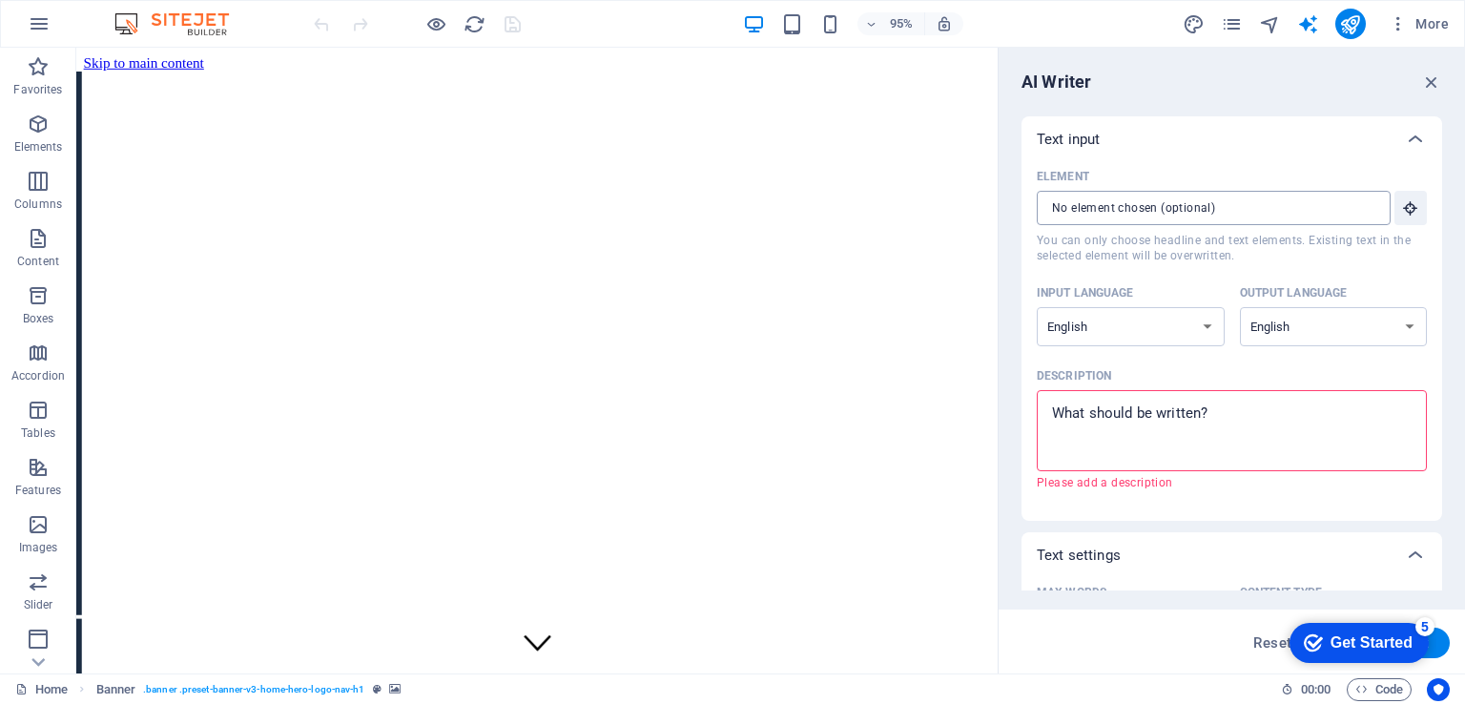
click at [1191, 213] on input "Element ​ You can only choose headline and text elements. Existing text in the …" at bounding box center [1207, 208] width 341 height 34
click at [1410, 211] on icon "button" at bounding box center [1410, 207] width 17 height 17
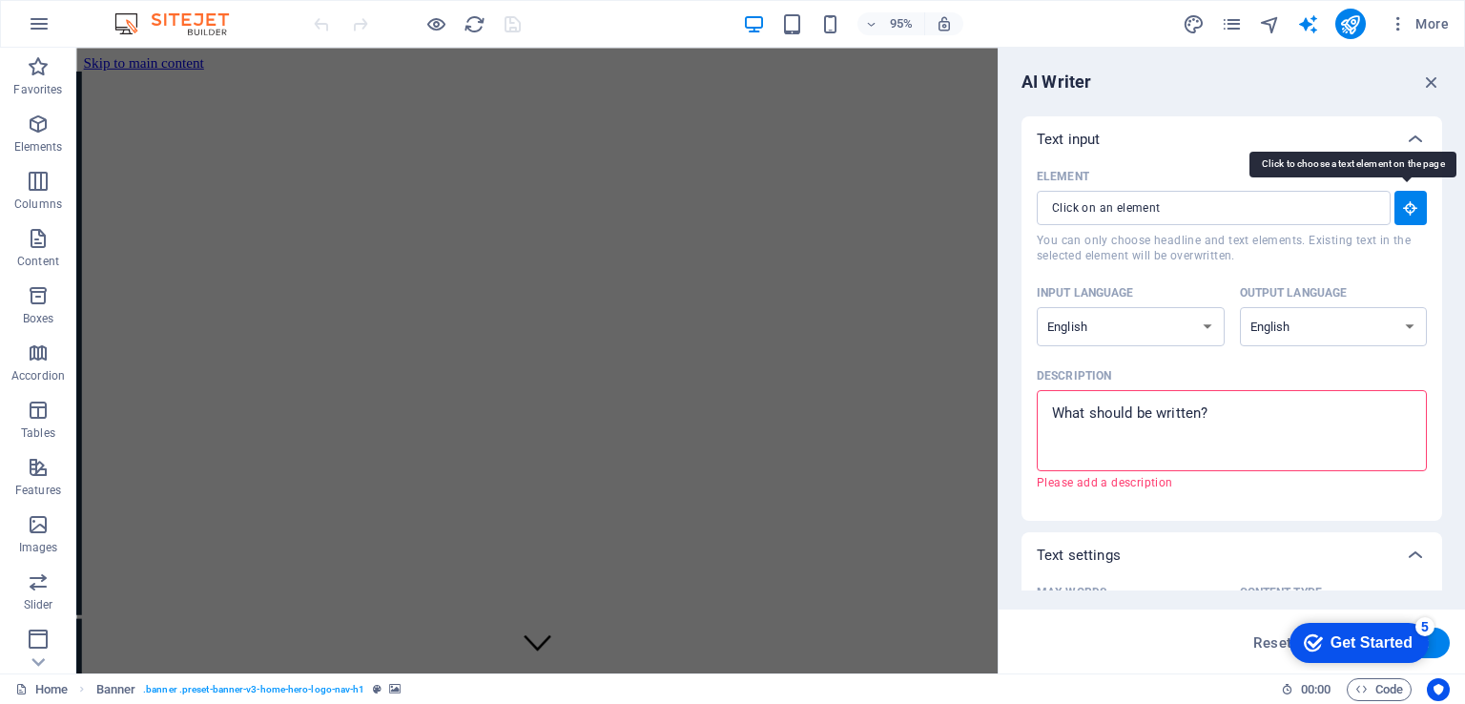
click at [1410, 210] on icon "button" at bounding box center [1410, 207] width 17 height 17
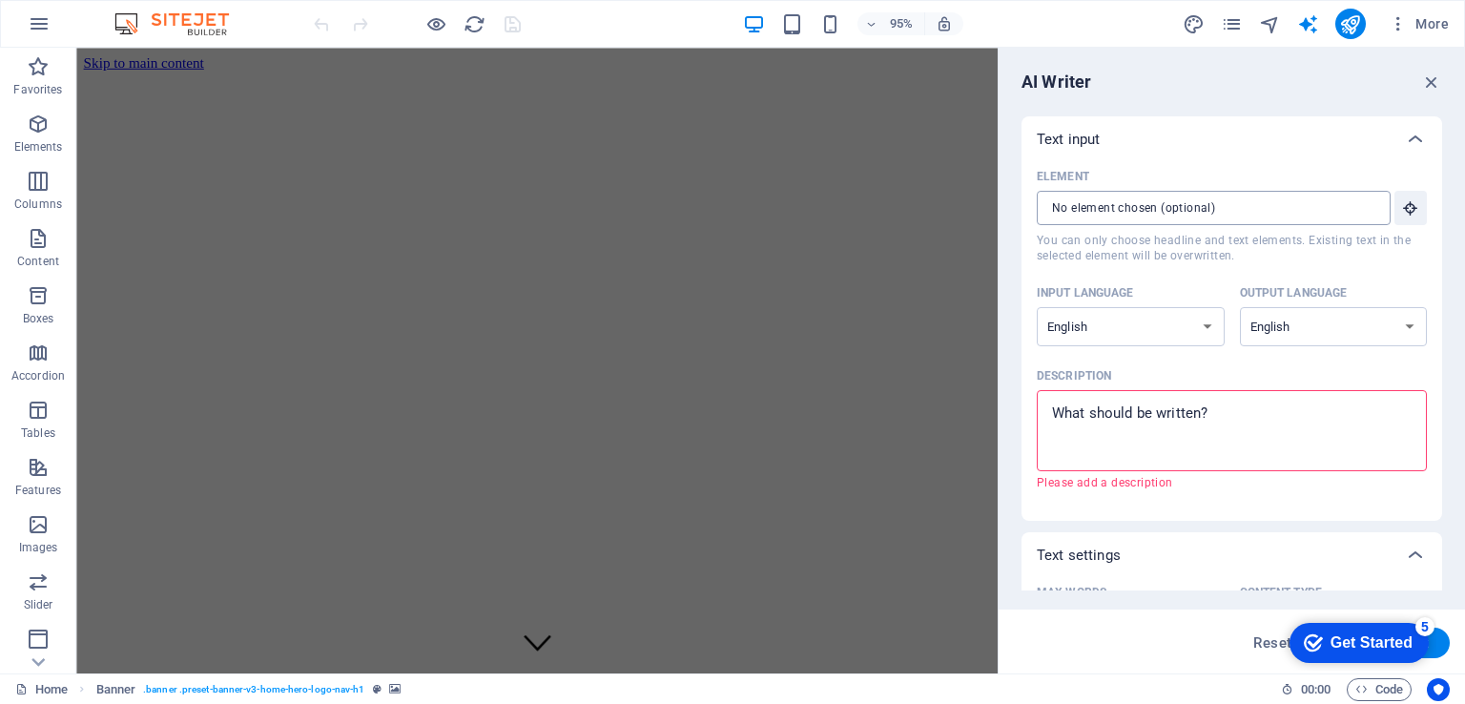
click at [1364, 209] on input "Element ​ You can only choose headline and text elements. Existing text in the …" at bounding box center [1207, 208] width 341 height 34
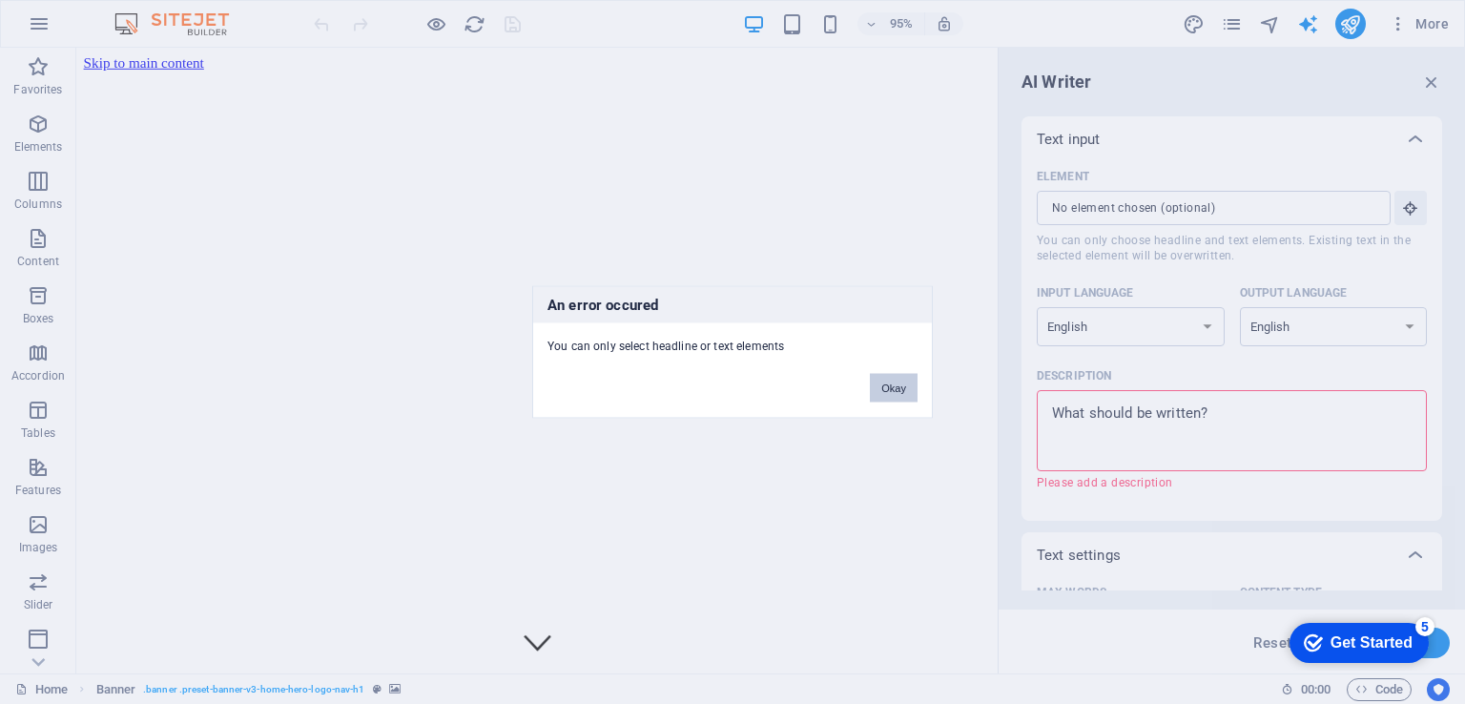
click at [904, 381] on button "Okay" at bounding box center [894, 388] width 48 height 29
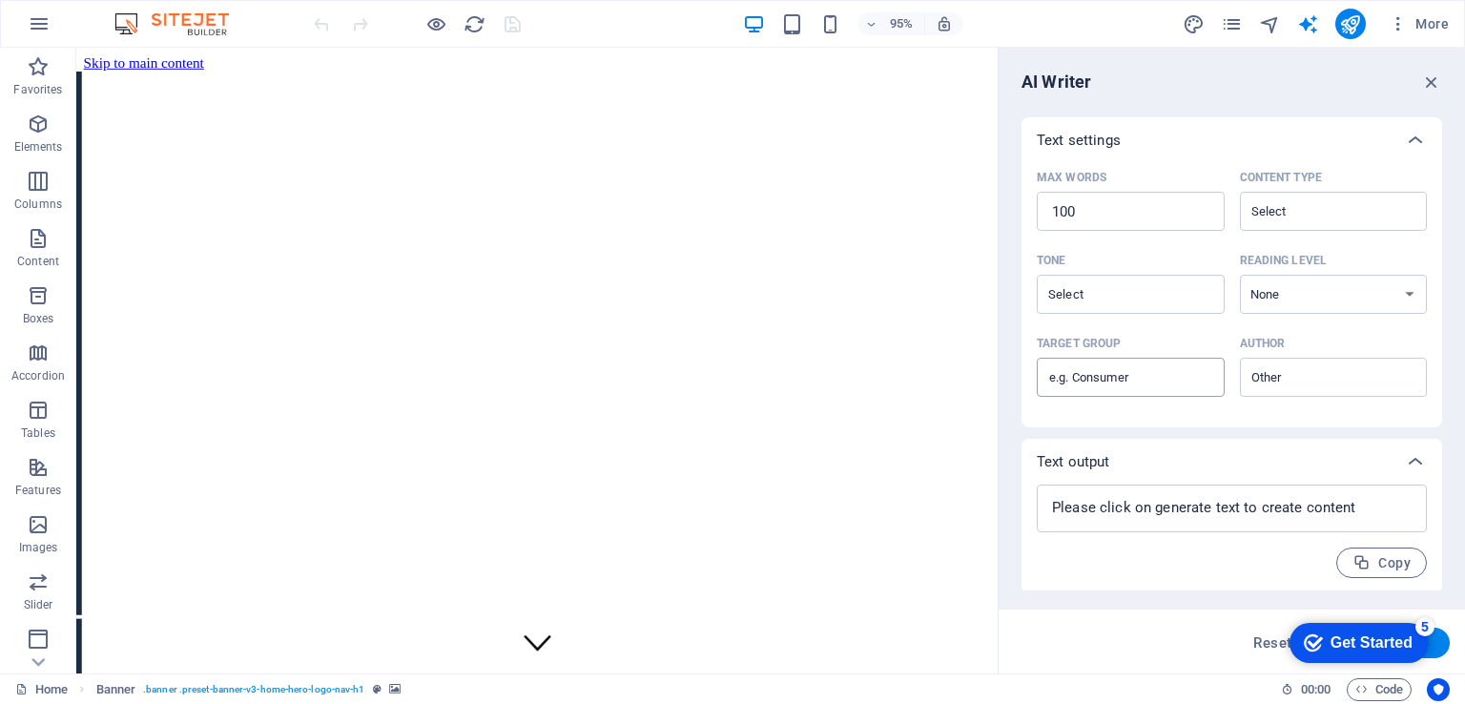
scroll to position [417, 0]
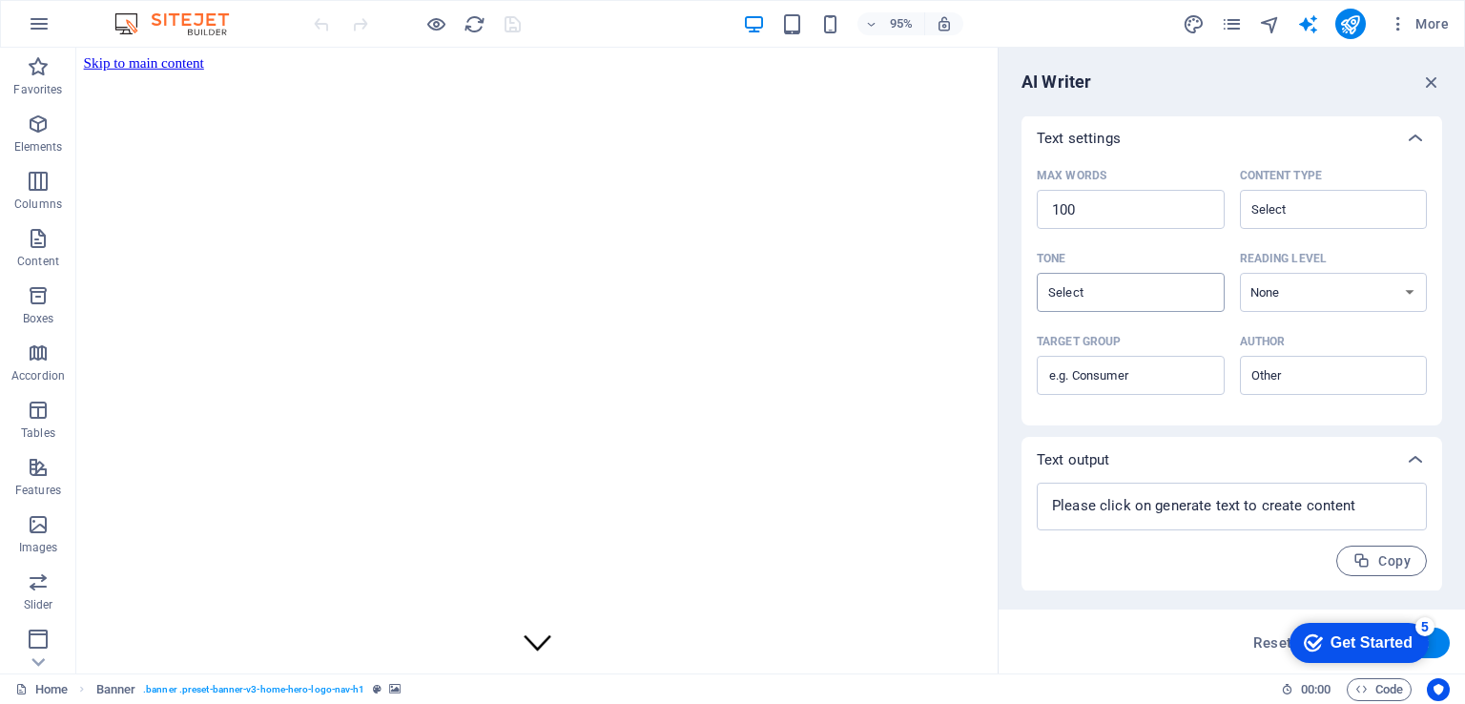
click at [1194, 280] on div "​" at bounding box center [1131, 292] width 188 height 39
click at [1188, 280] on input "Tone ​" at bounding box center [1115, 293] width 145 height 28
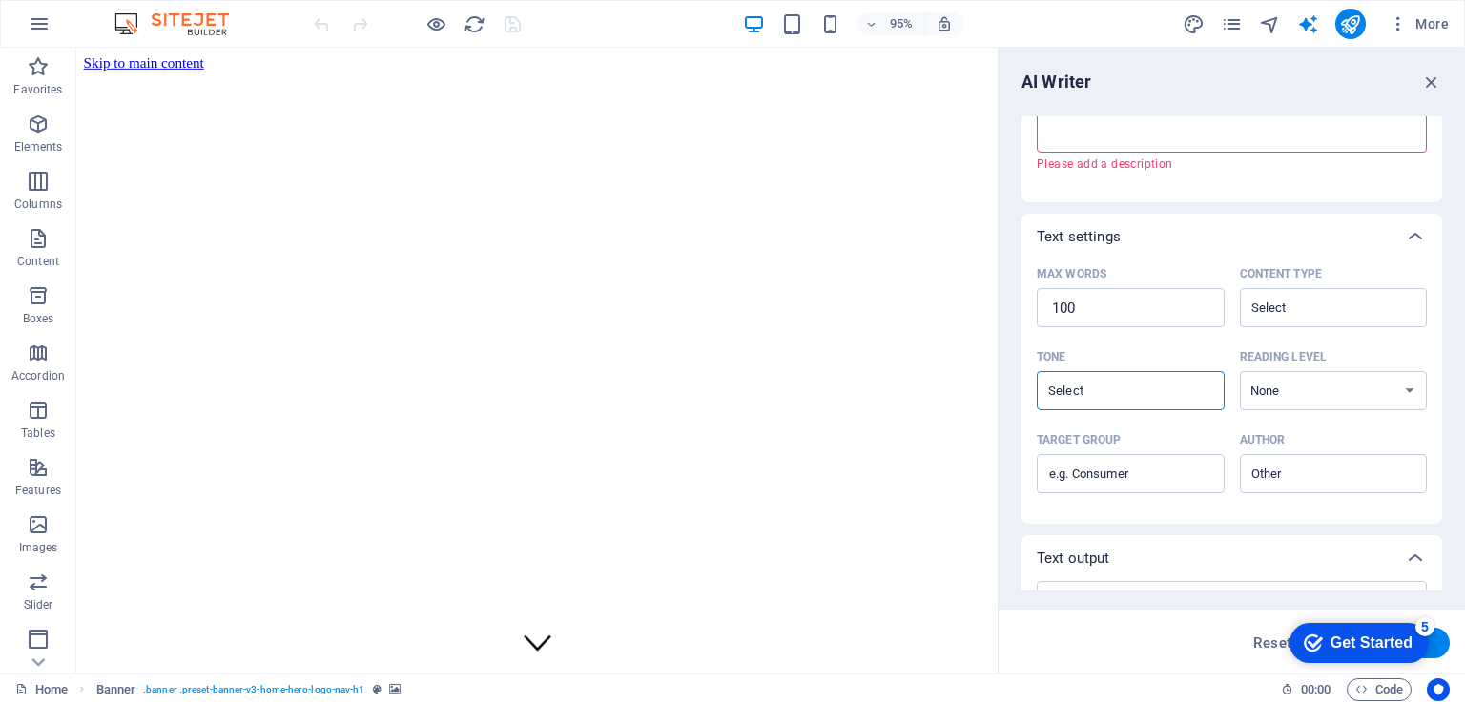
scroll to position [0, 0]
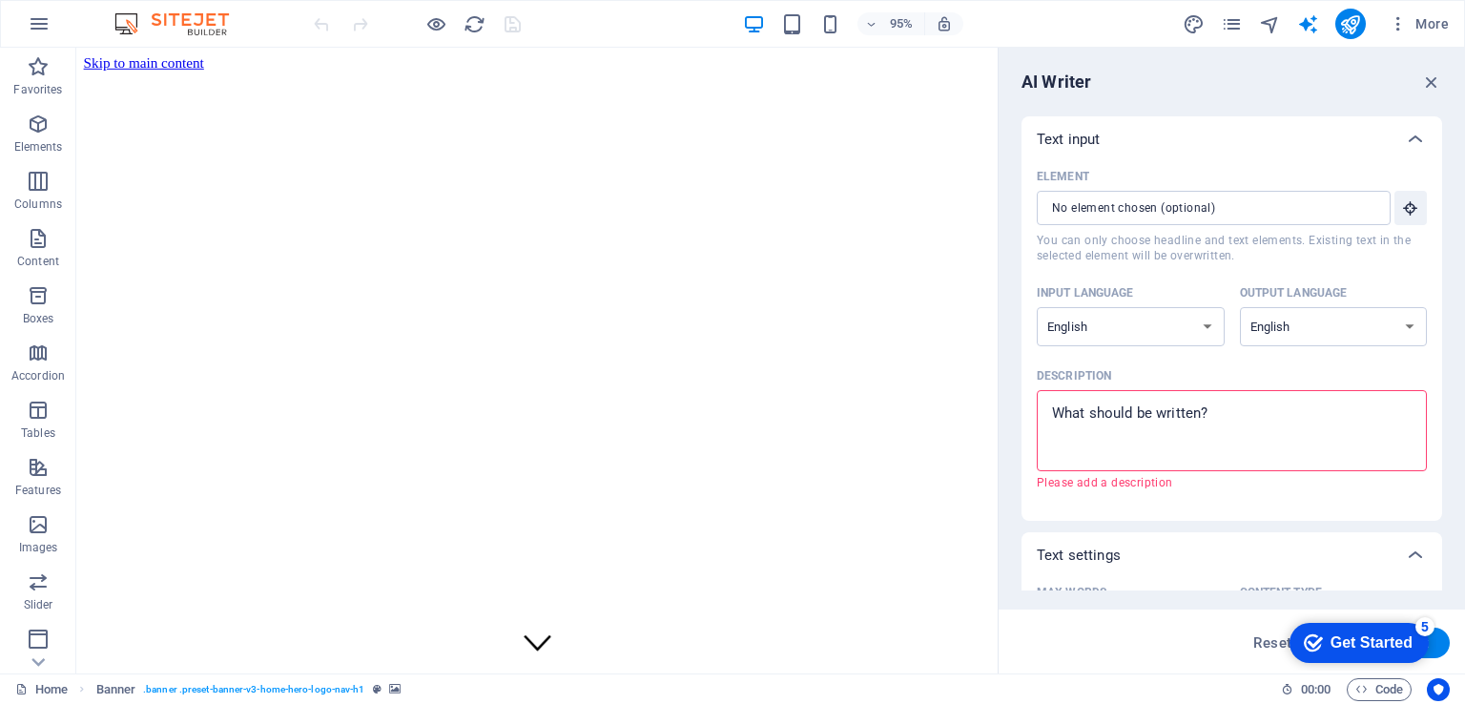
drag, startPoint x: 1227, startPoint y: 417, endPoint x: 1046, endPoint y: 413, distance: 181.3
click at [1047, 413] on textarea "Description x ​ Please add a description" at bounding box center [1232, 431] width 371 height 62
type textarea "x"
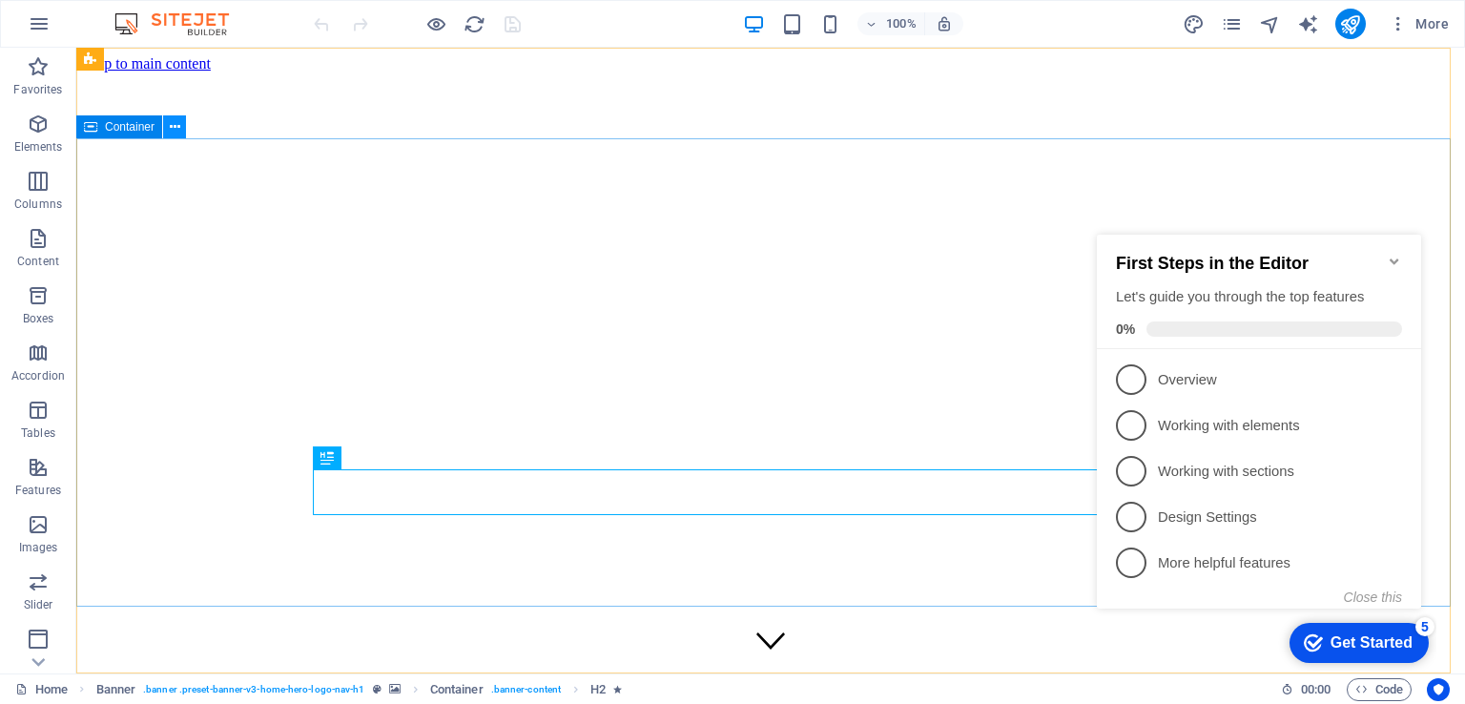
click at [179, 133] on icon at bounding box center [175, 127] width 10 height 20
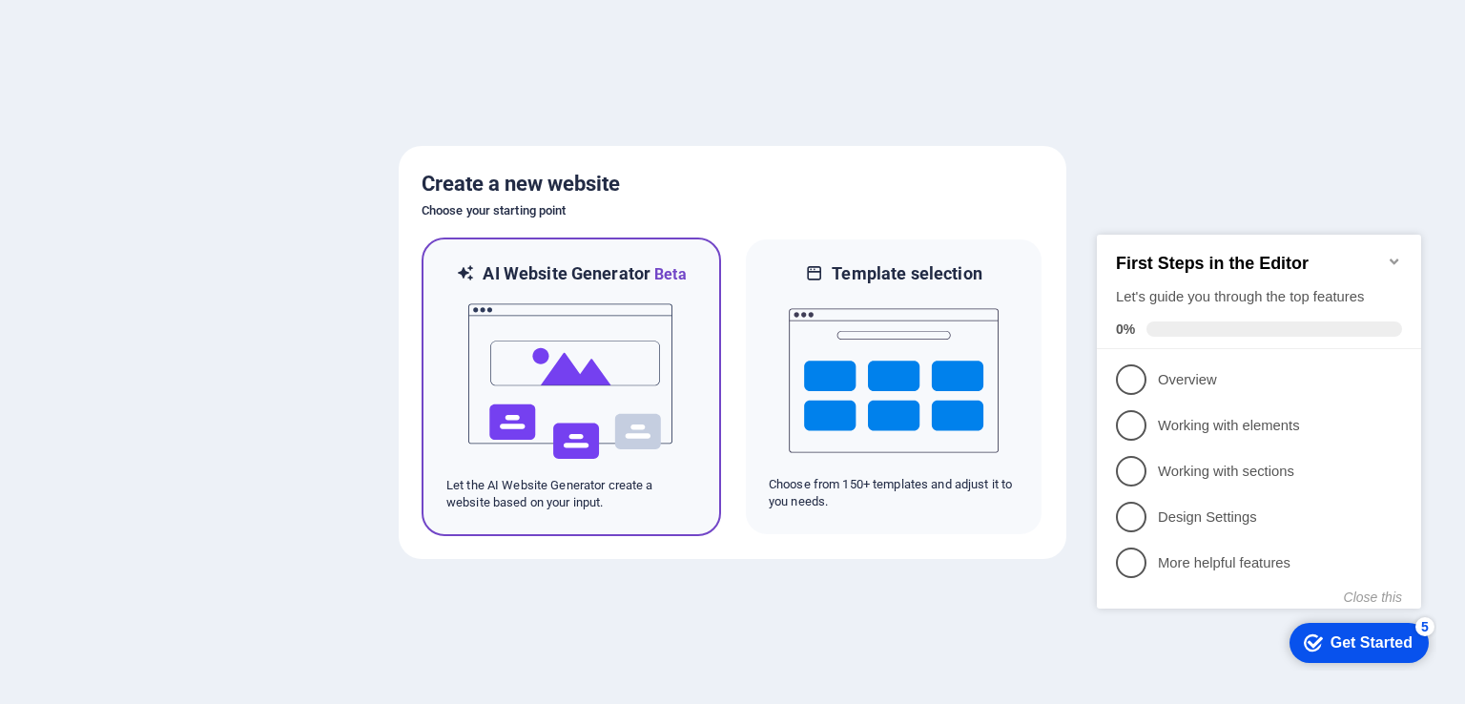
click at [556, 394] on img at bounding box center [572, 381] width 210 height 191
